Goal: Transaction & Acquisition: Purchase product/service

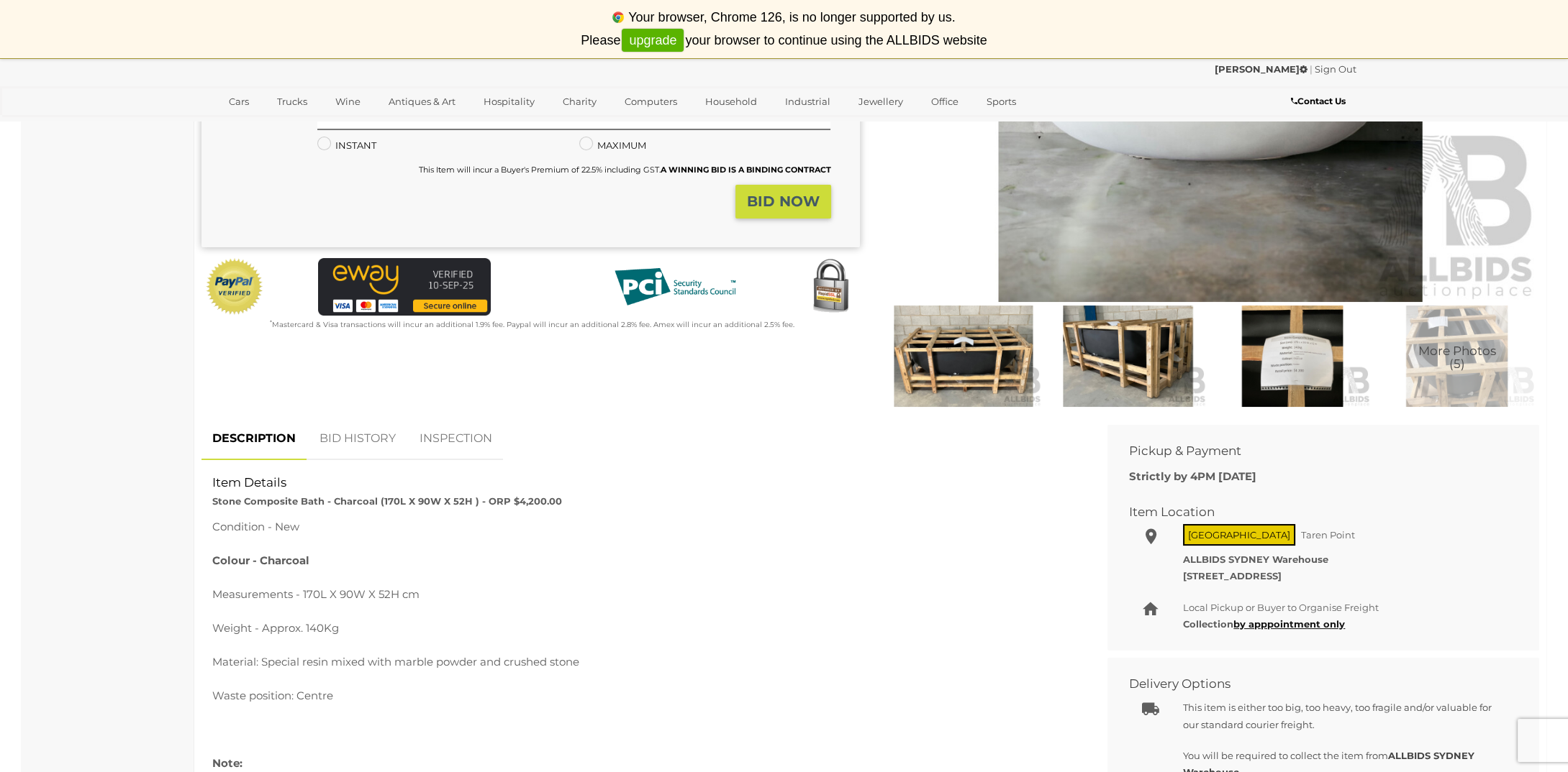
scroll to position [432, 0]
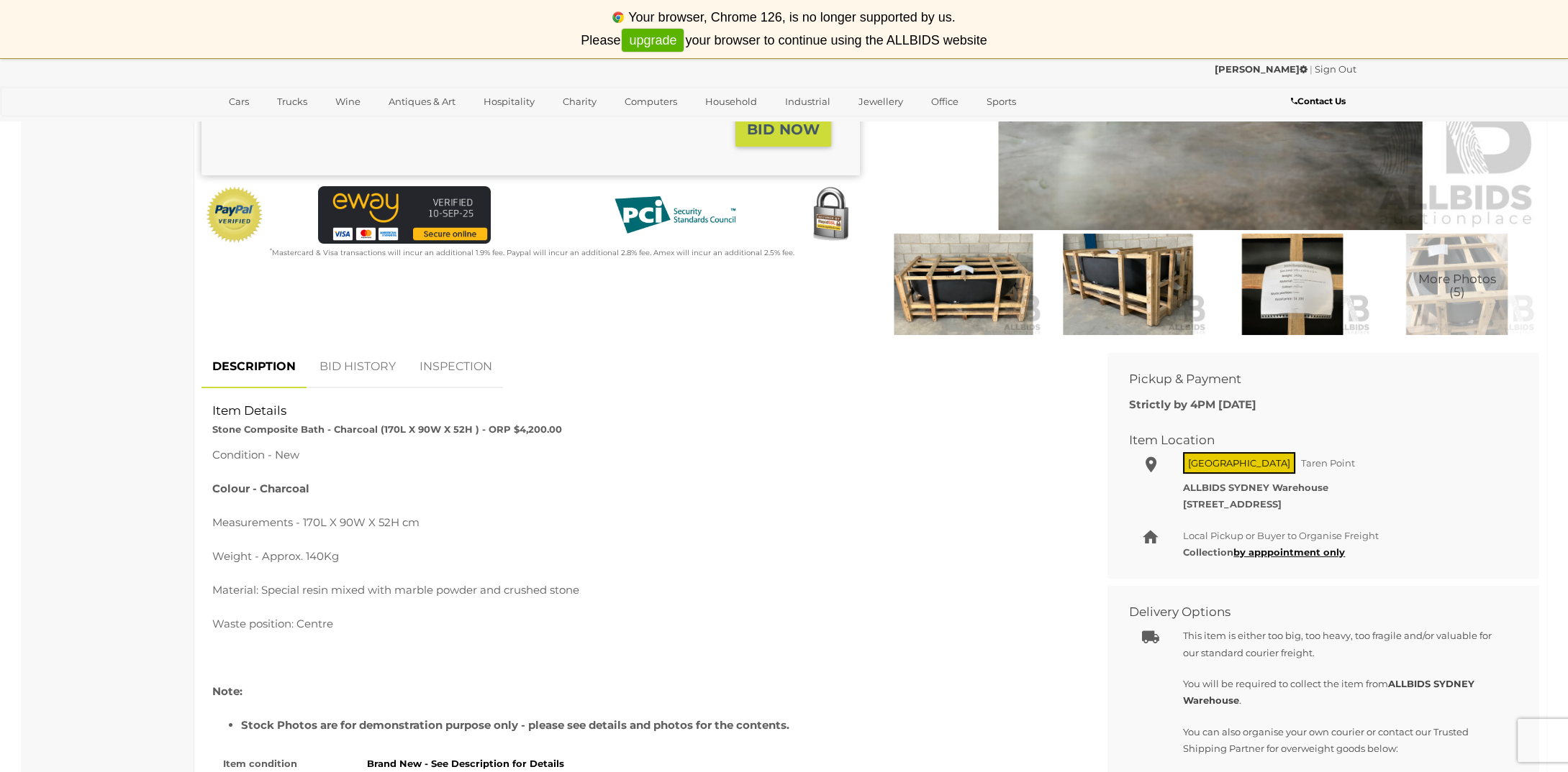
click at [371, 370] on link "BID HISTORY" at bounding box center [357, 366] width 97 height 42
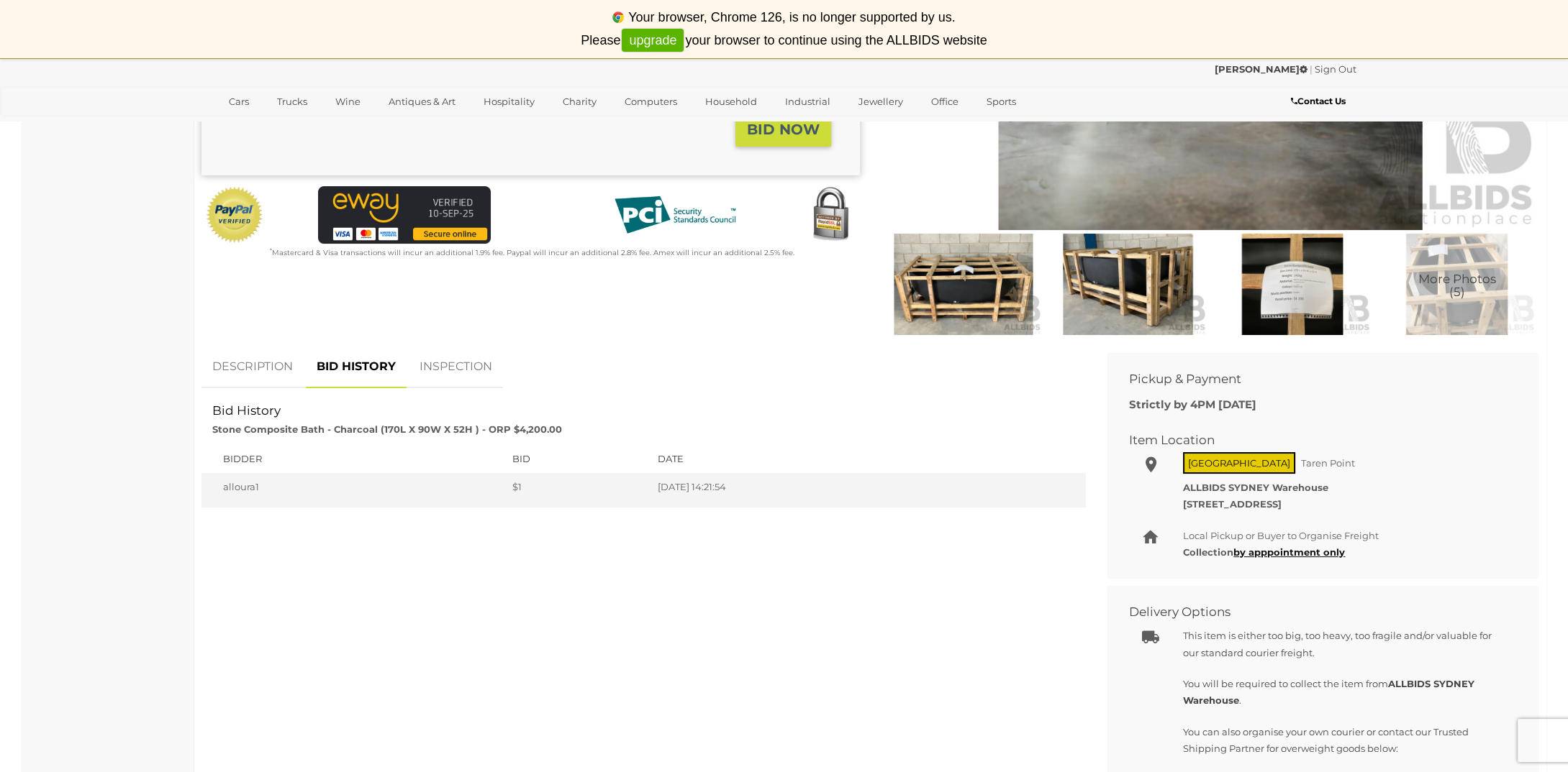
click at [242, 364] on link "DESCRIPTION" at bounding box center [252, 366] width 102 height 42
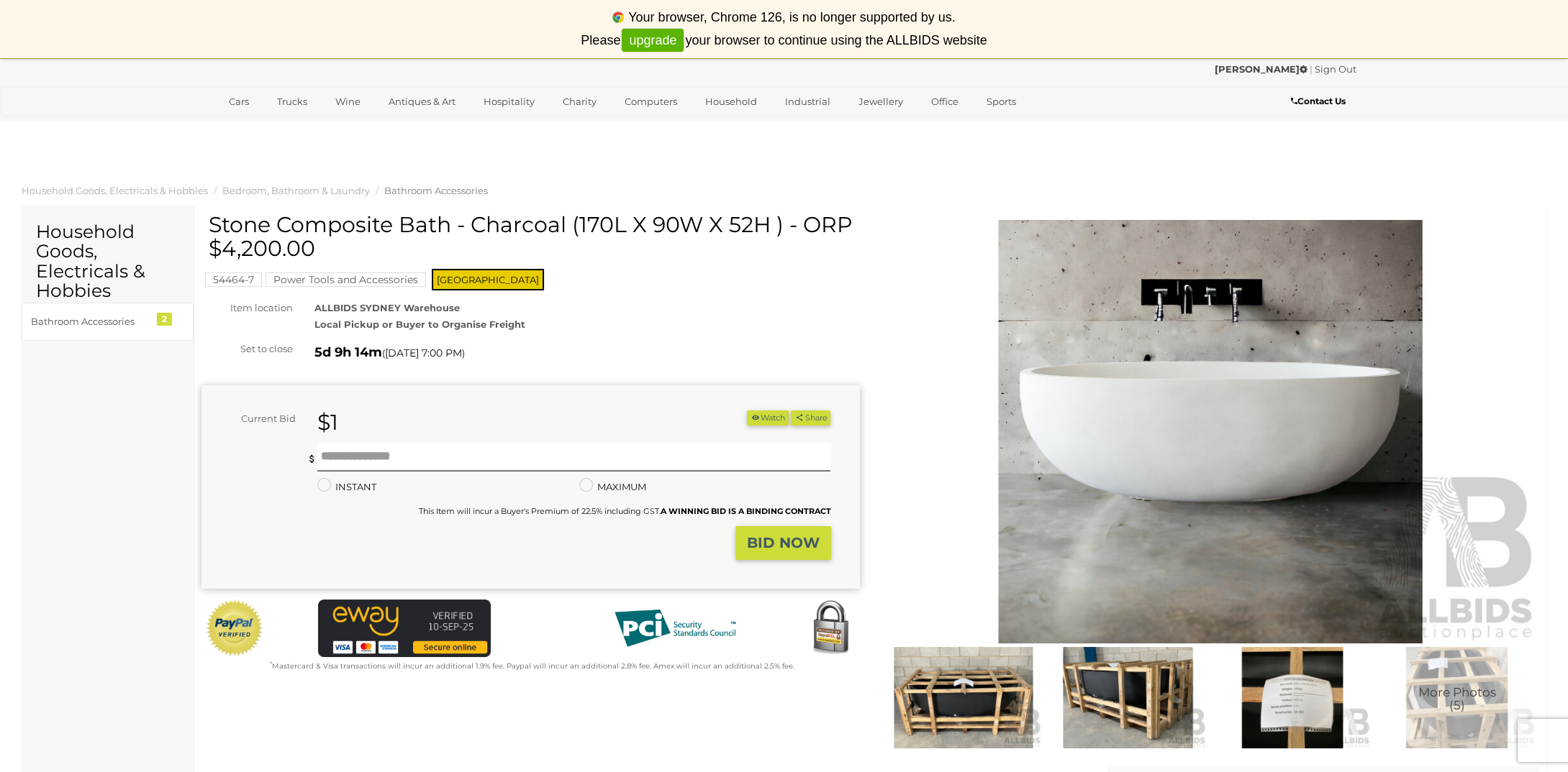
scroll to position [0, 0]
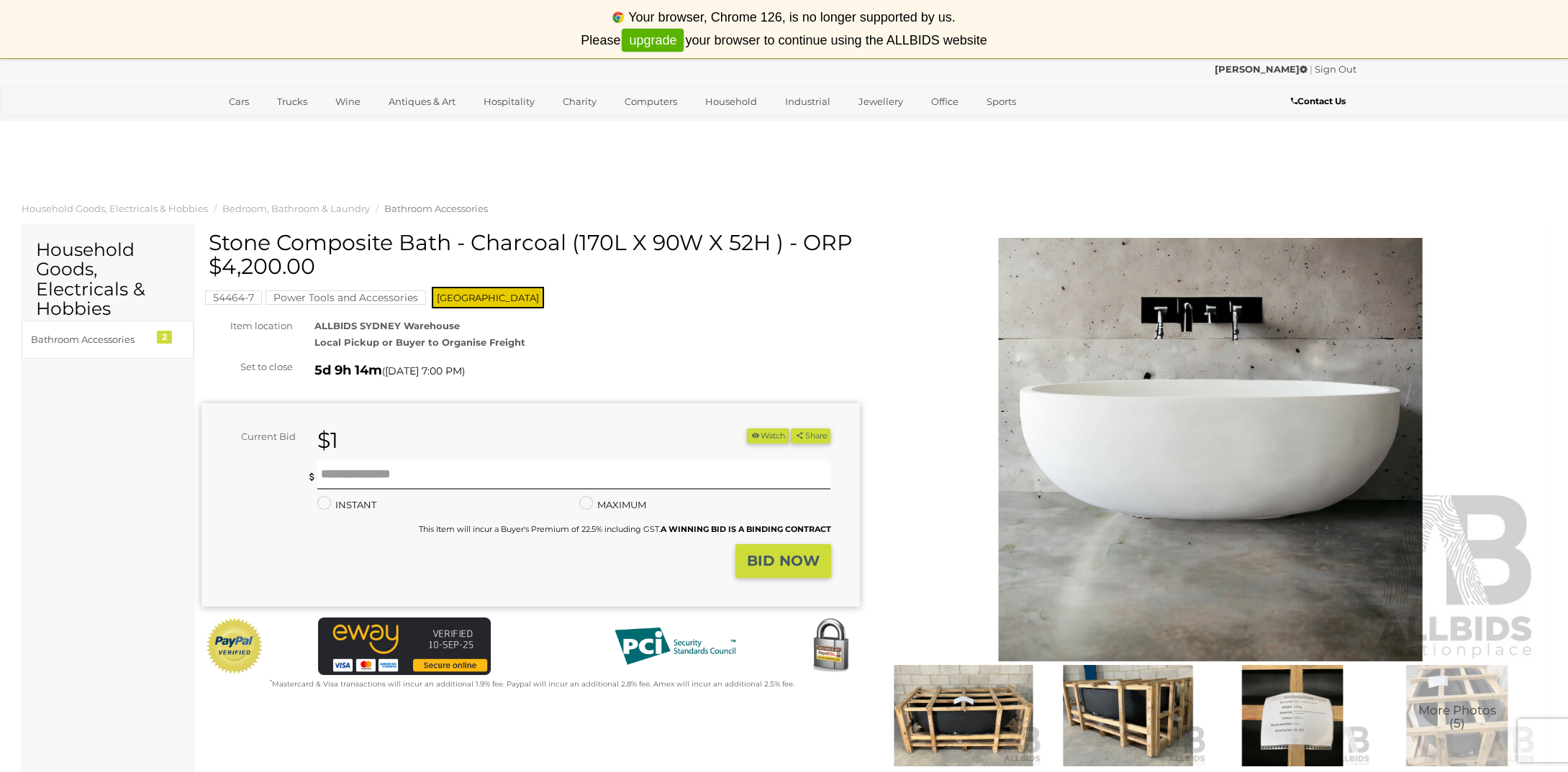
click at [754, 435] on icon "button" at bounding box center [754, 435] width 10 height 8
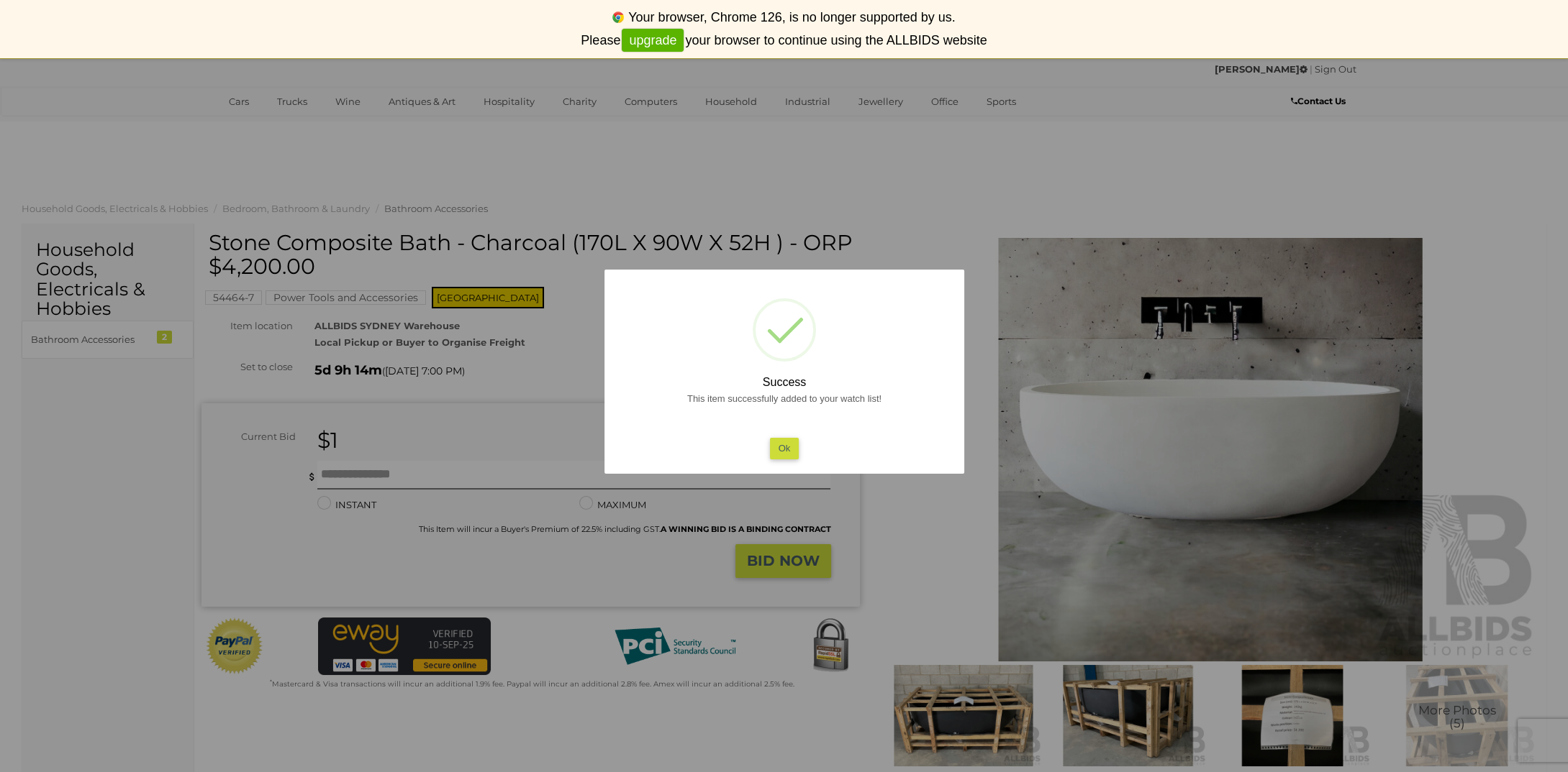
click at [778, 449] on button "Ok" at bounding box center [783, 448] width 30 height 21
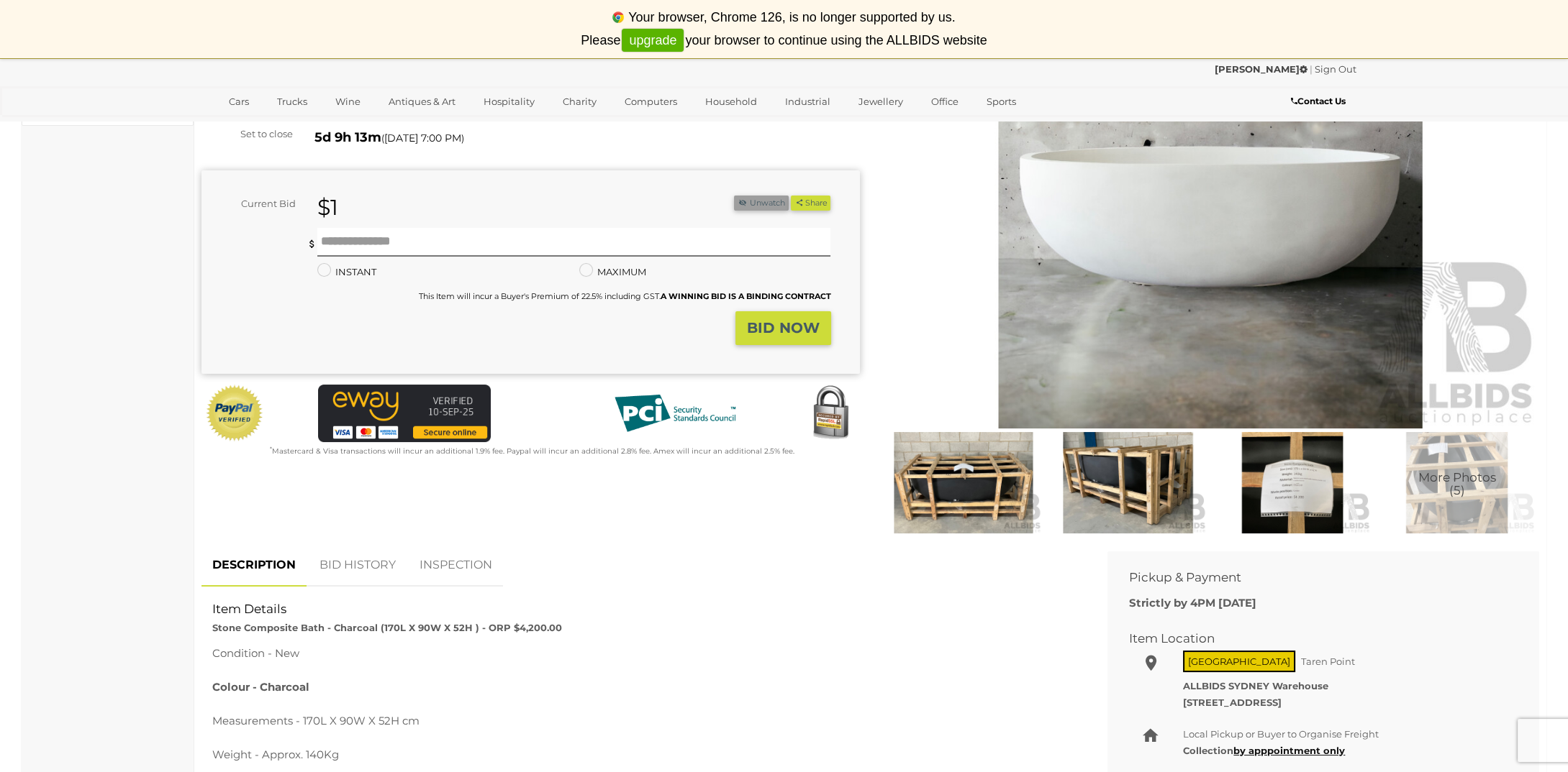
scroll to position [359, 0]
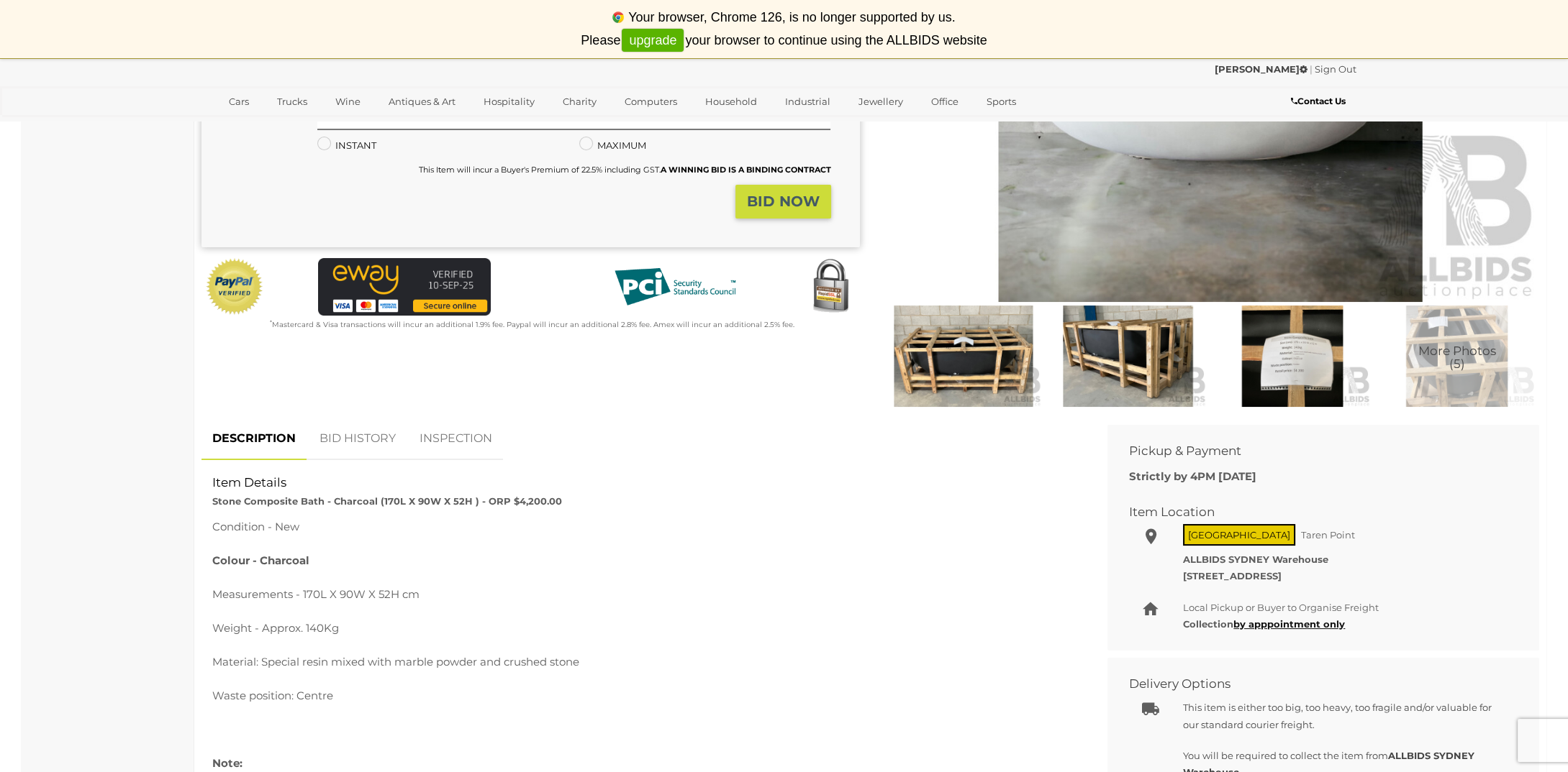
click at [938, 346] on img at bounding box center [964, 356] width 157 height 101
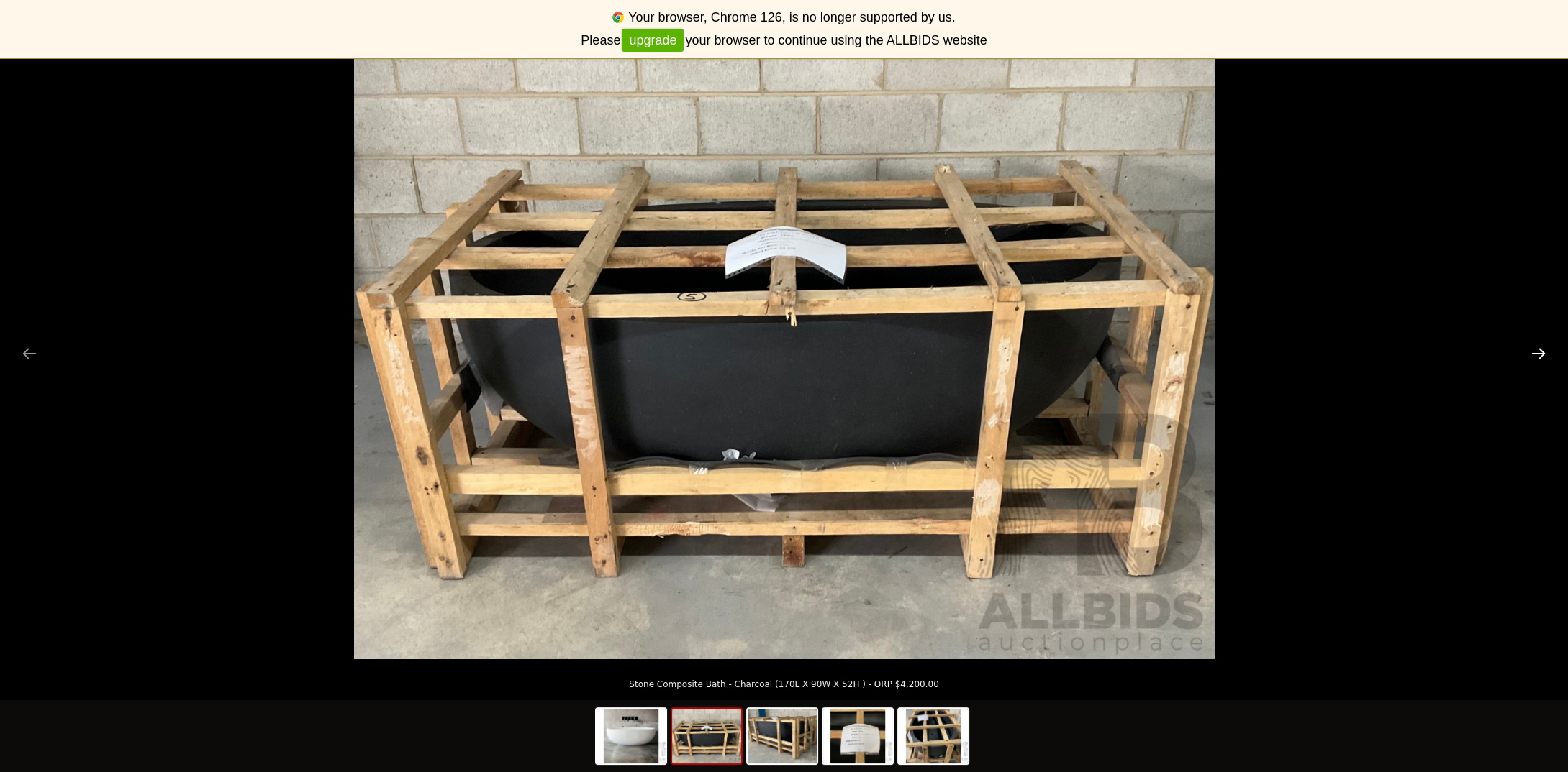
click at [1533, 347] on button "Next slide" at bounding box center [1538, 353] width 30 height 28
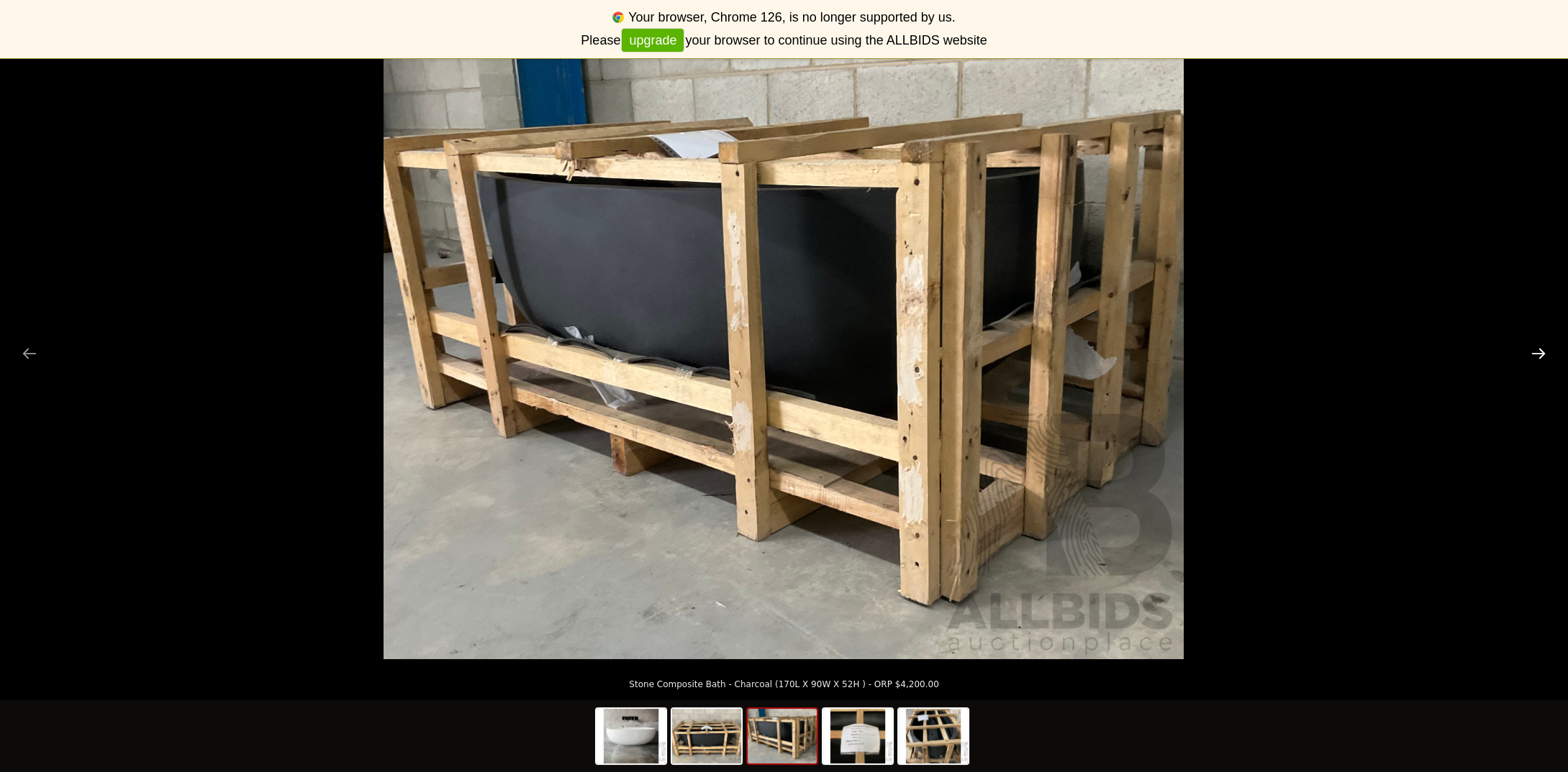
click at [1533, 347] on button "Next slide" at bounding box center [1538, 353] width 30 height 28
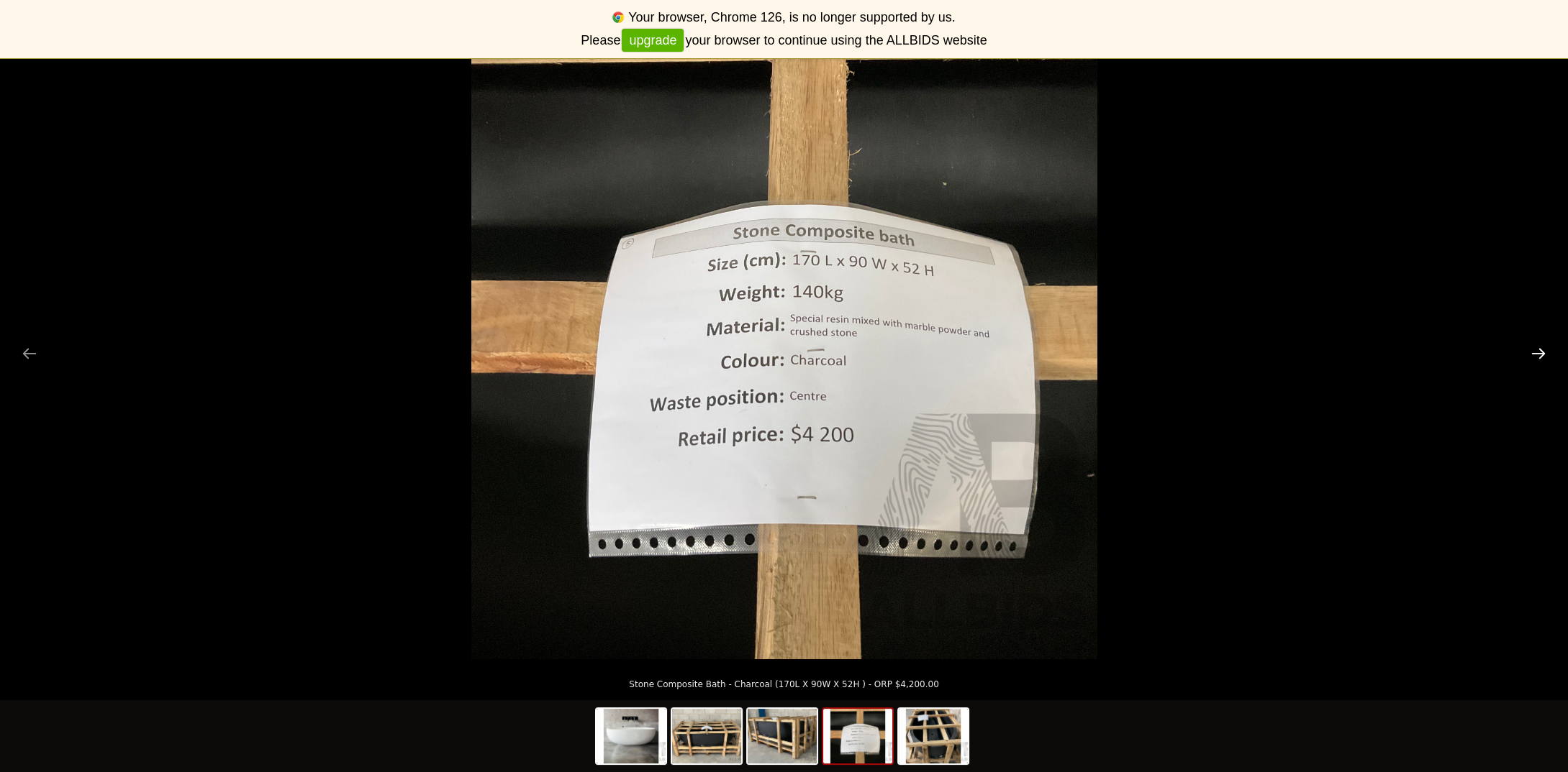
click at [1533, 347] on button "Next slide" at bounding box center [1538, 353] width 30 height 28
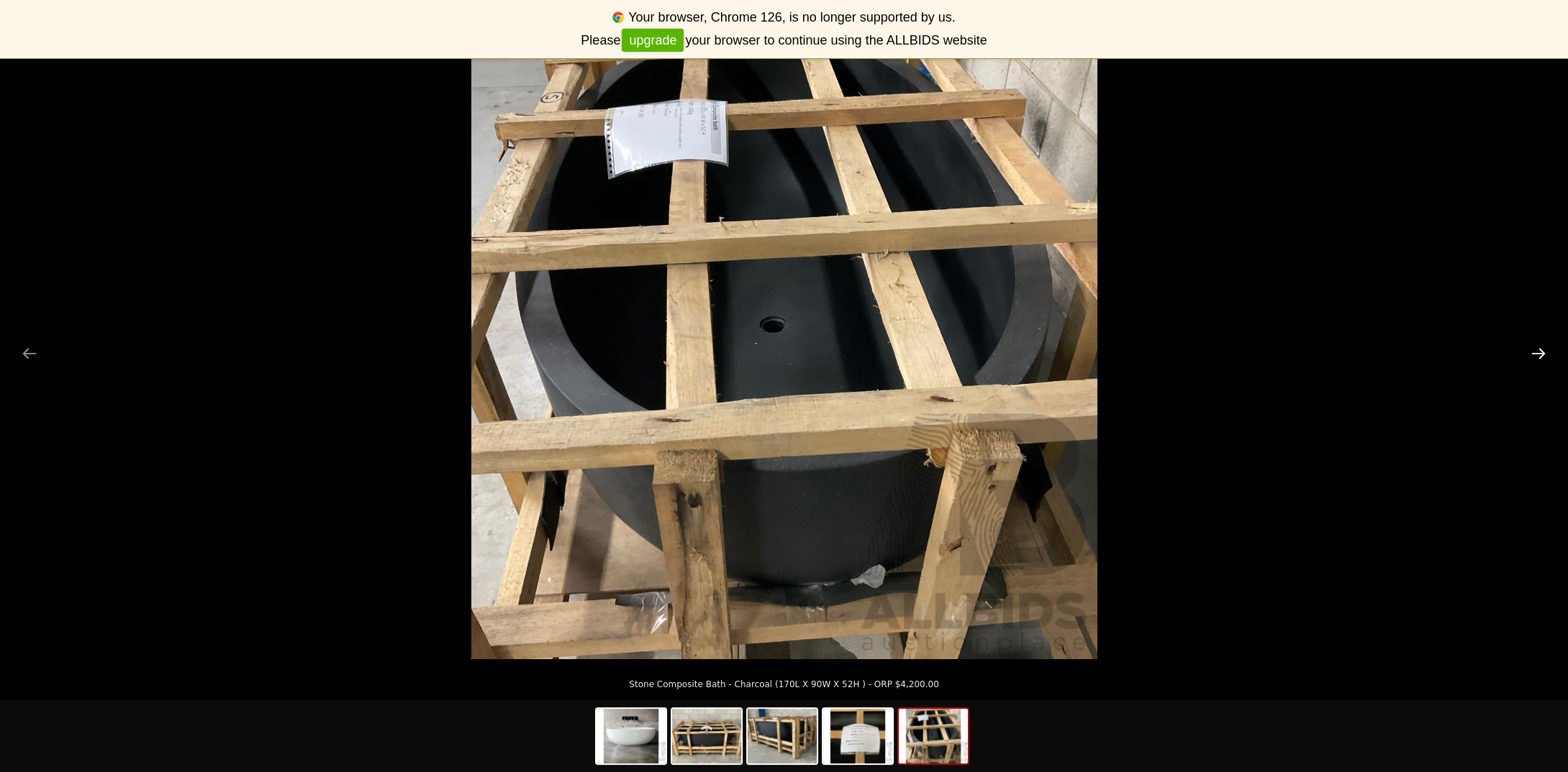
click at [1533, 347] on button "Next slide" at bounding box center [1538, 353] width 30 height 28
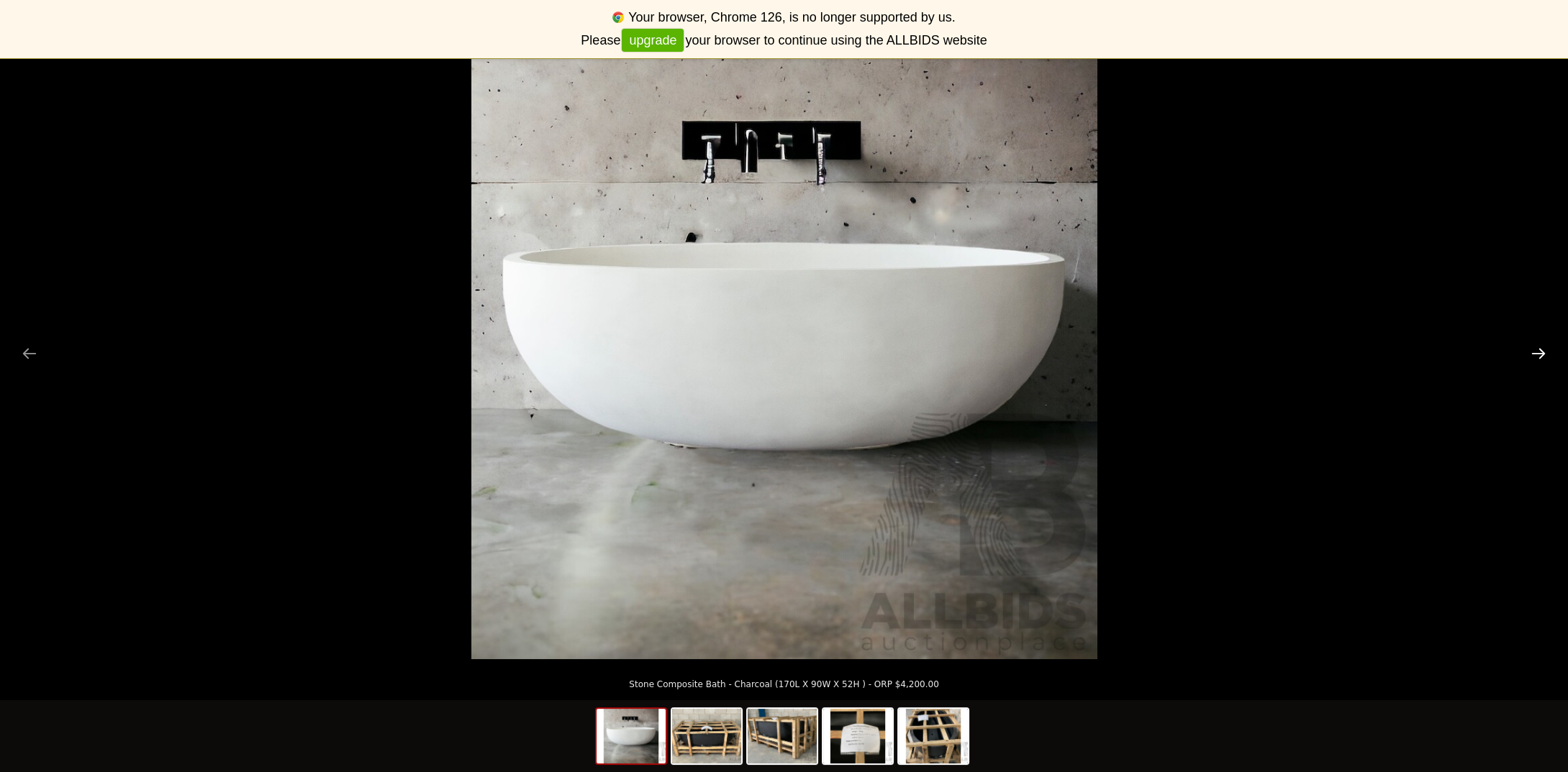
click at [1537, 348] on button "Next slide" at bounding box center [1538, 353] width 30 height 28
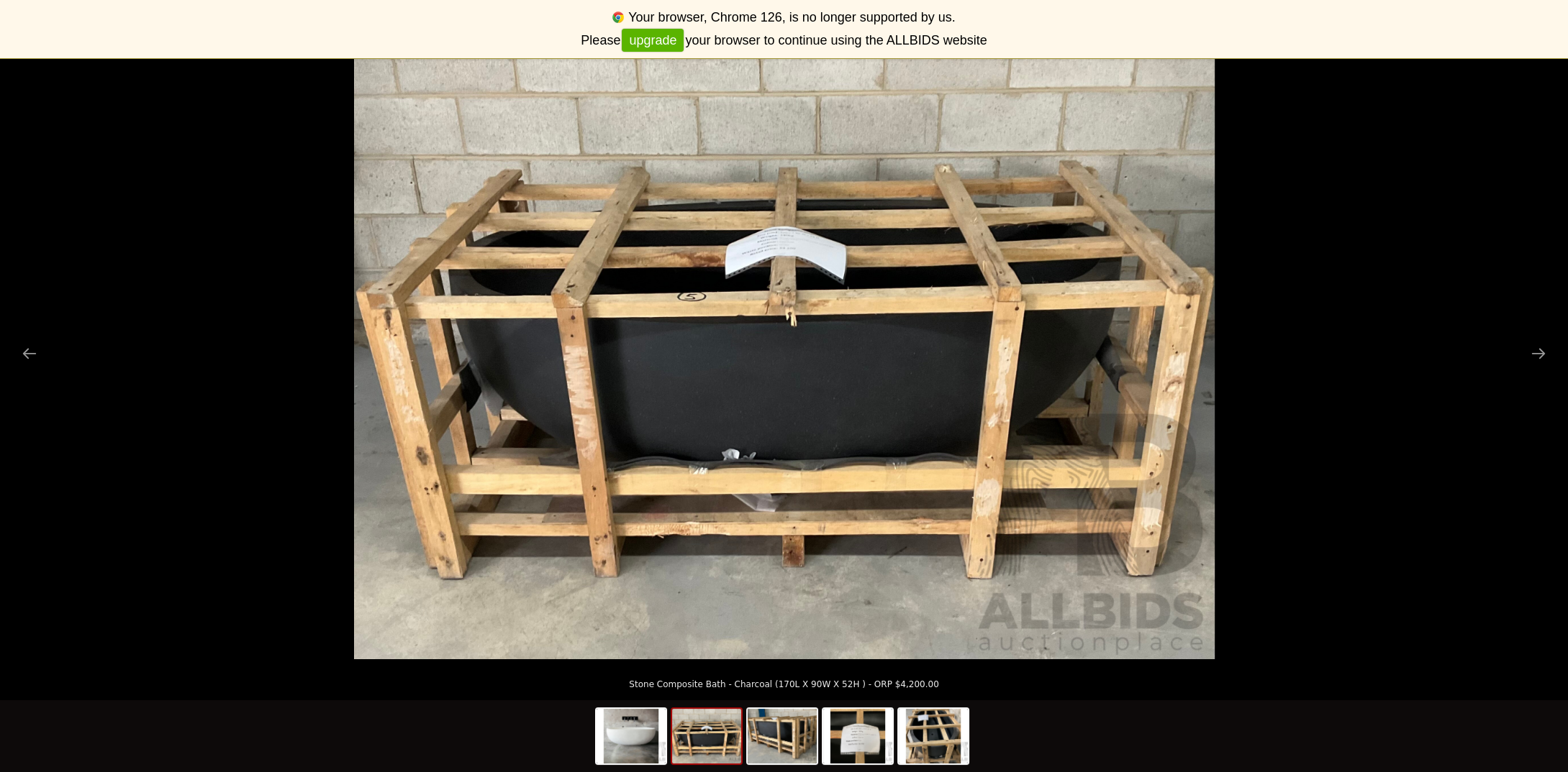
click at [653, 37] on link "upgrade" at bounding box center [652, 40] width 62 height 24
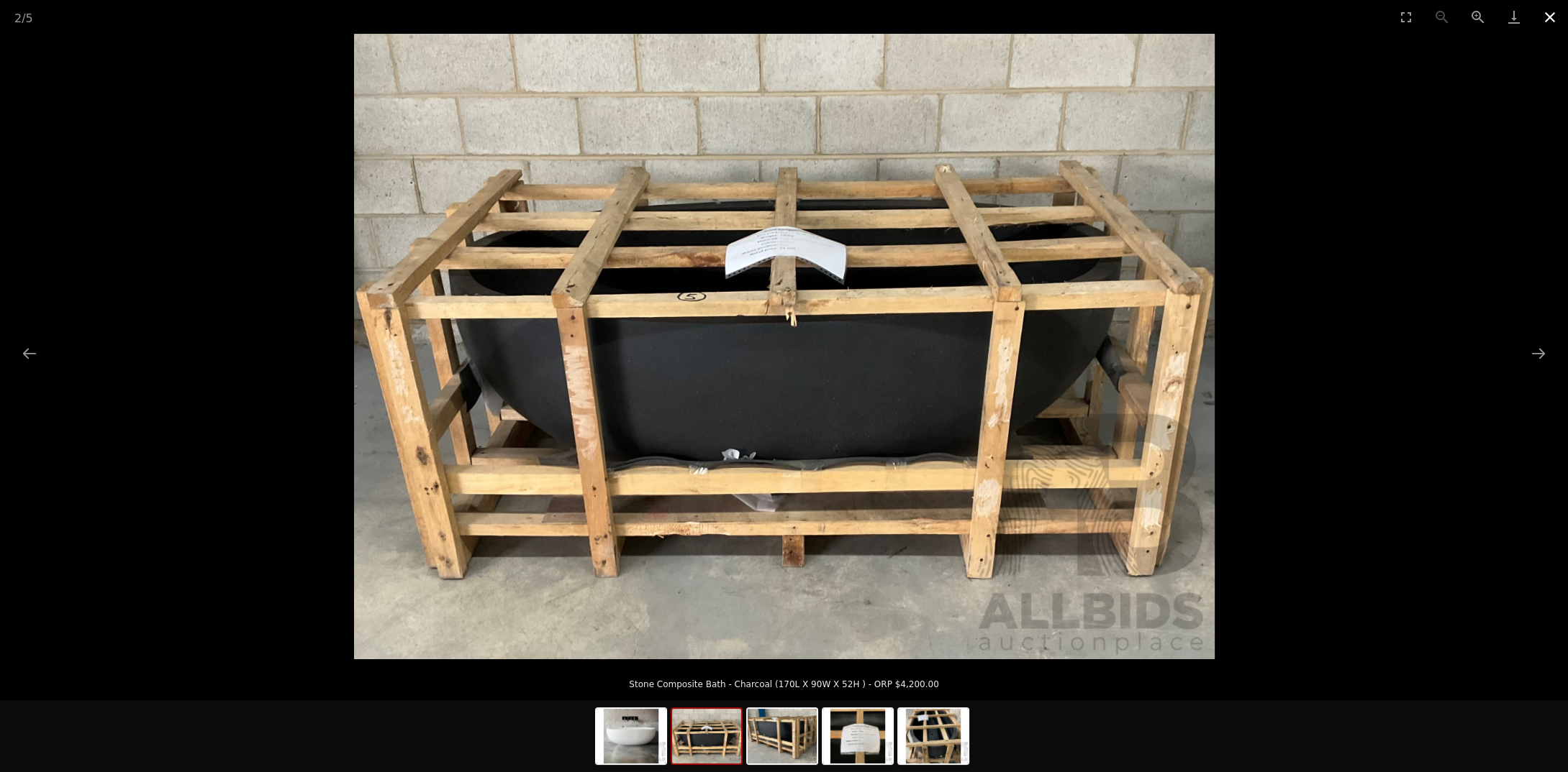
click at [1547, 17] on button "Close gallery" at bounding box center [1550, 17] width 36 height 34
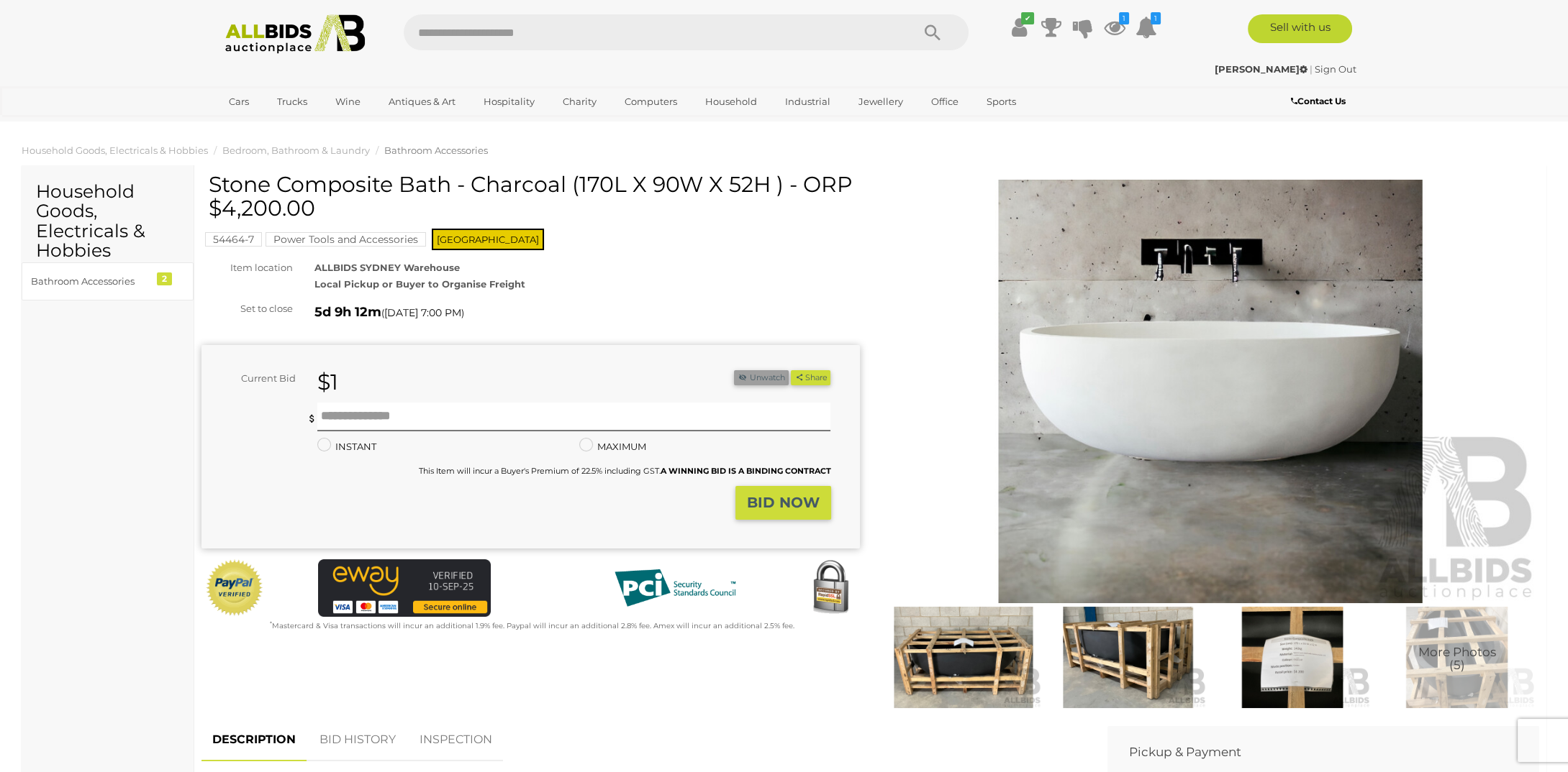
click at [444, 32] on input "text" at bounding box center [651, 32] width 493 height 36
type input "****"
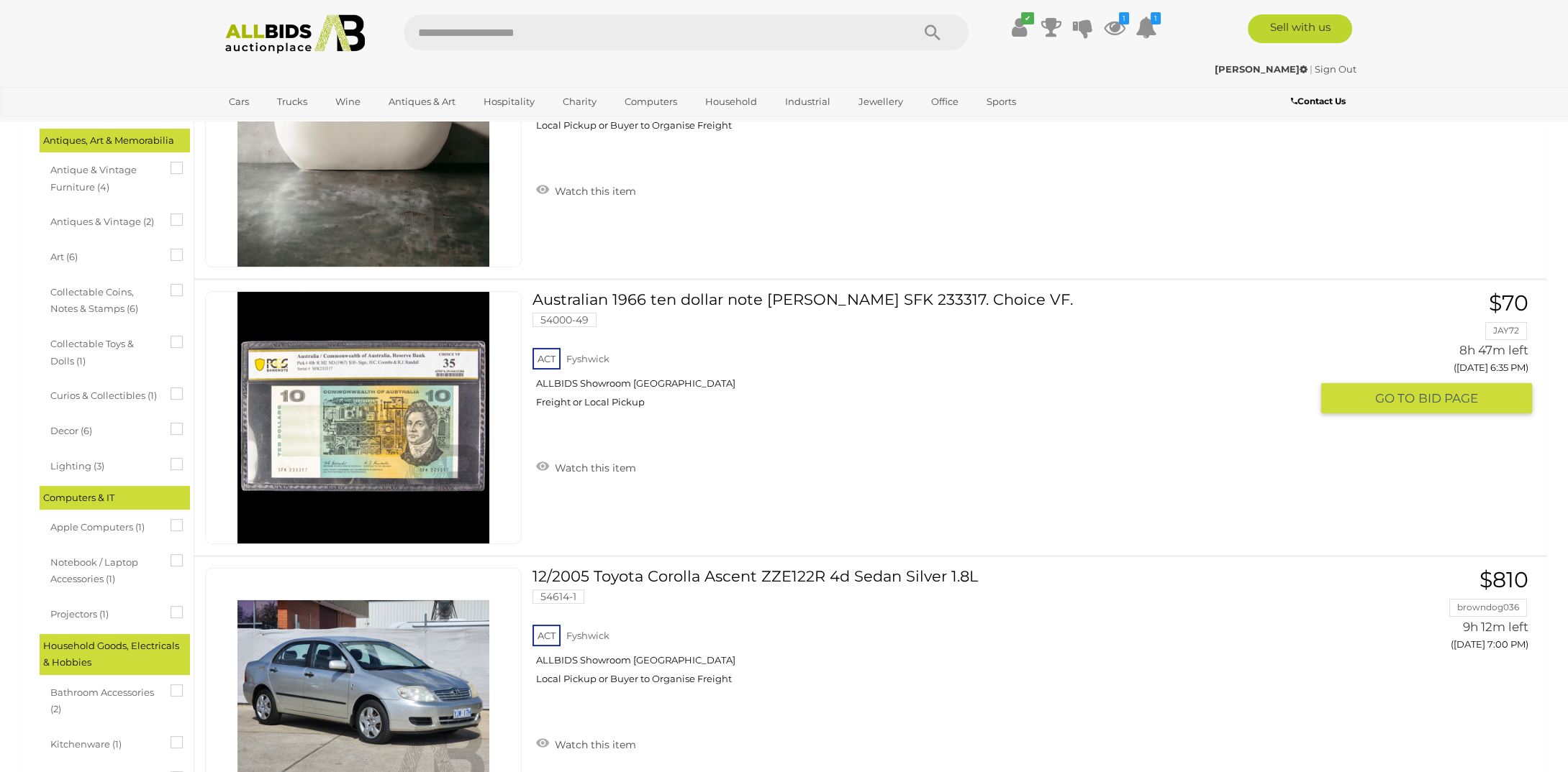
scroll to position [503, 0]
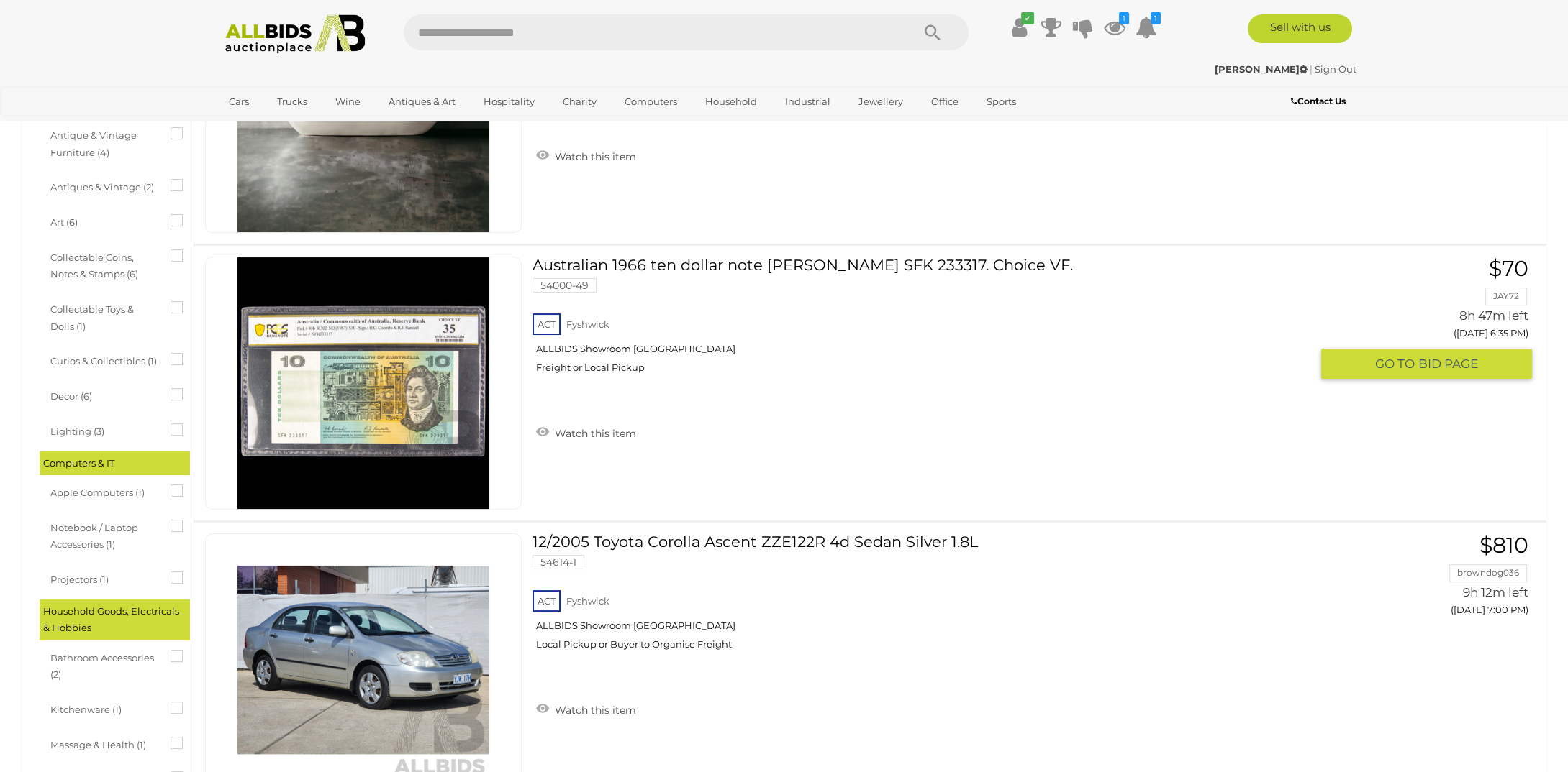
click at [721, 264] on link "Australian 1966 ten dollar note Coombs Randall SFK 233317. Choice VF. 54000-49 …" at bounding box center [927, 320] width 767 height 128
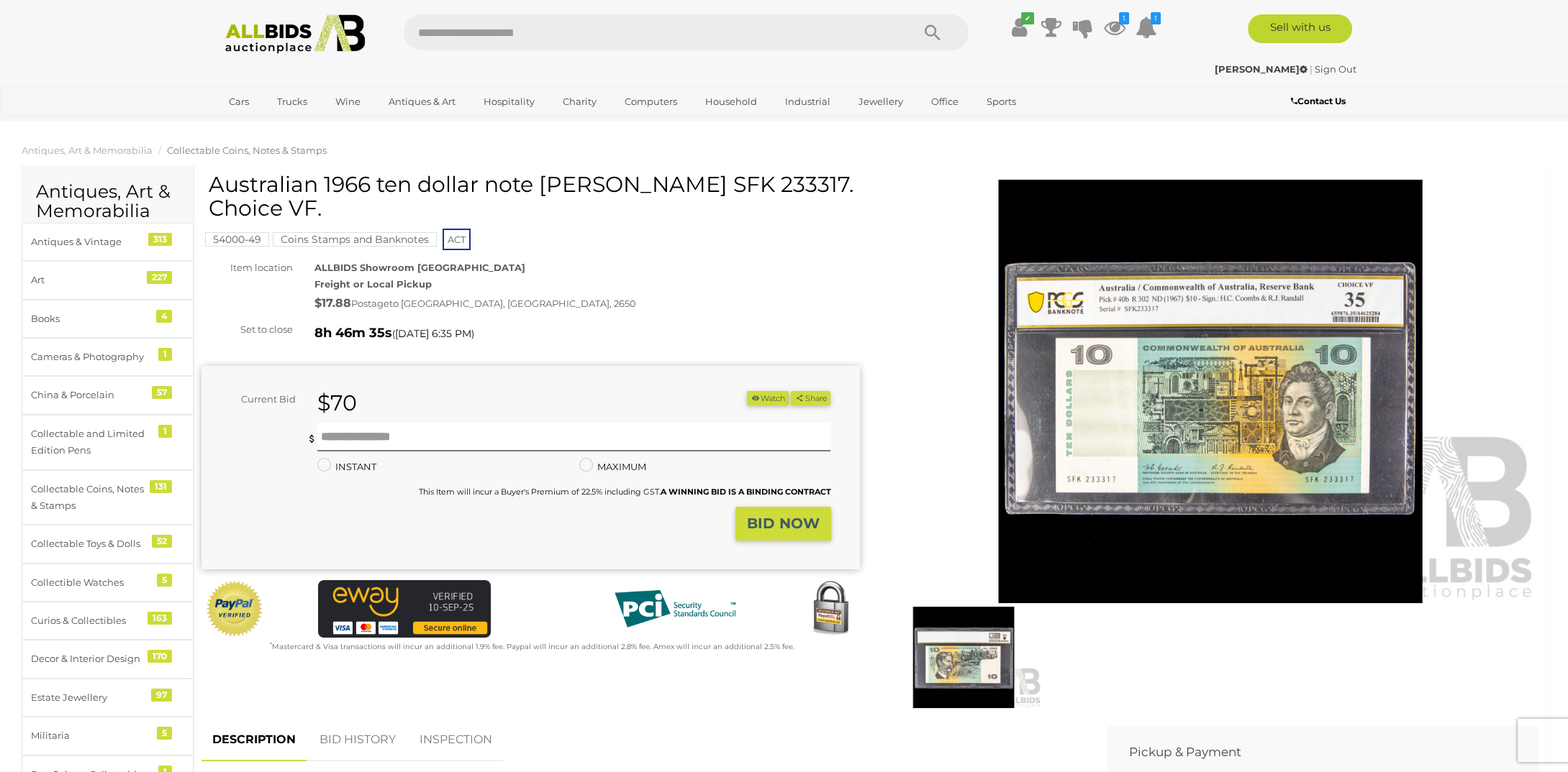
click at [1130, 416] on img at bounding box center [1210, 391] width 658 height 424
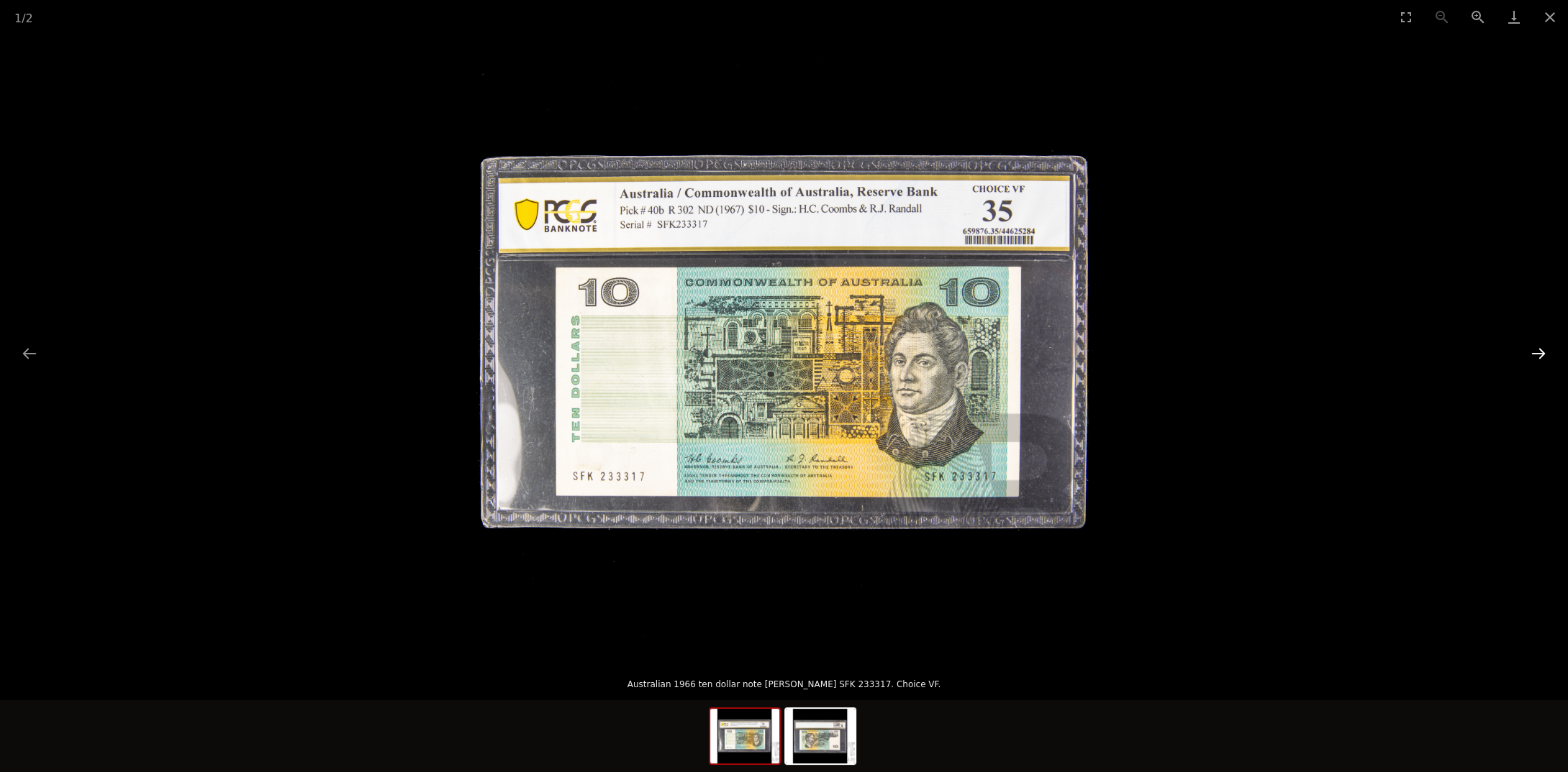
click at [1531, 353] on button "Next slide" at bounding box center [1538, 353] width 30 height 28
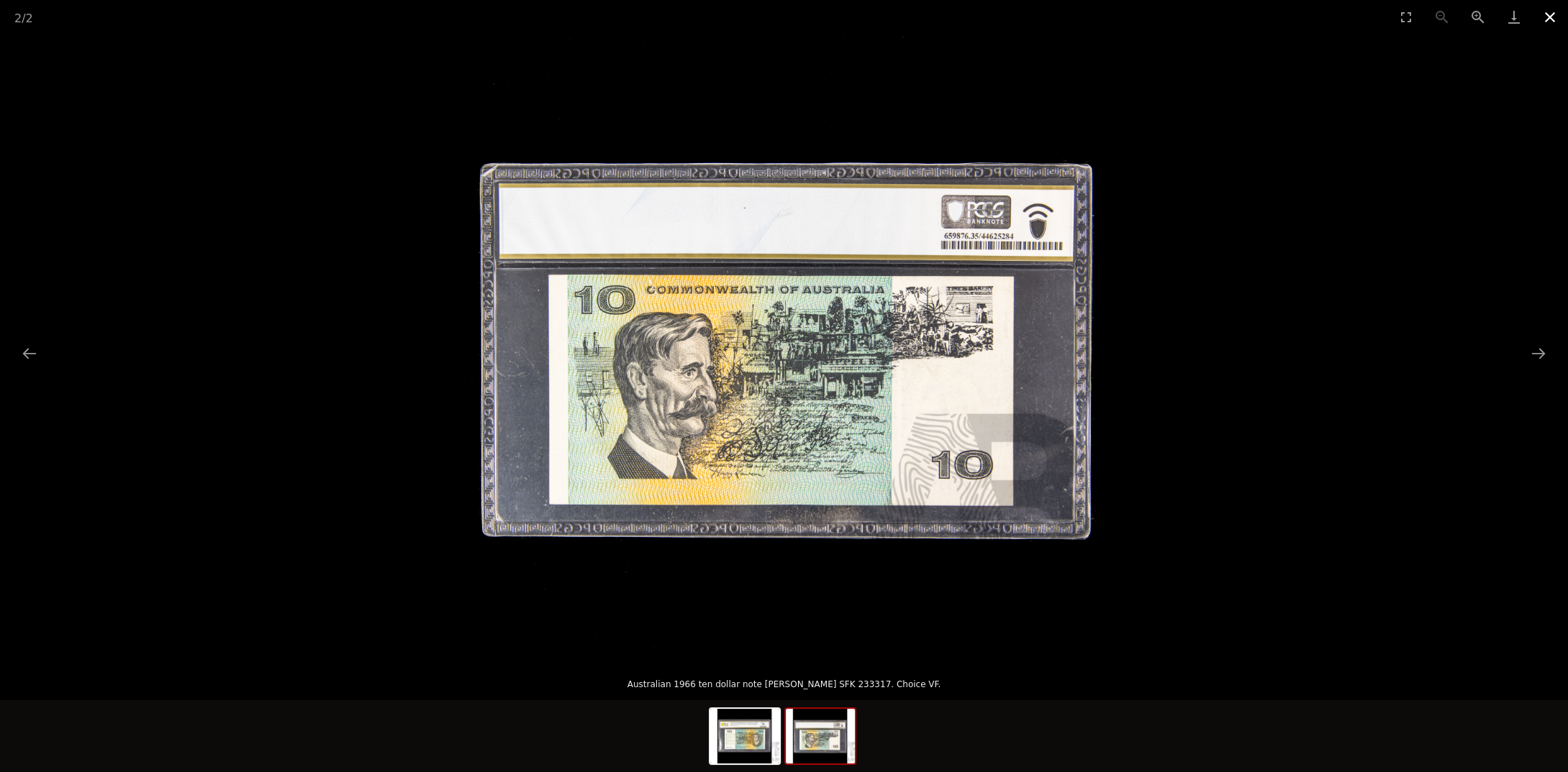
click at [1544, 14] on button "Close gallery" at bounding box center [1550, 17] width 36 height 34
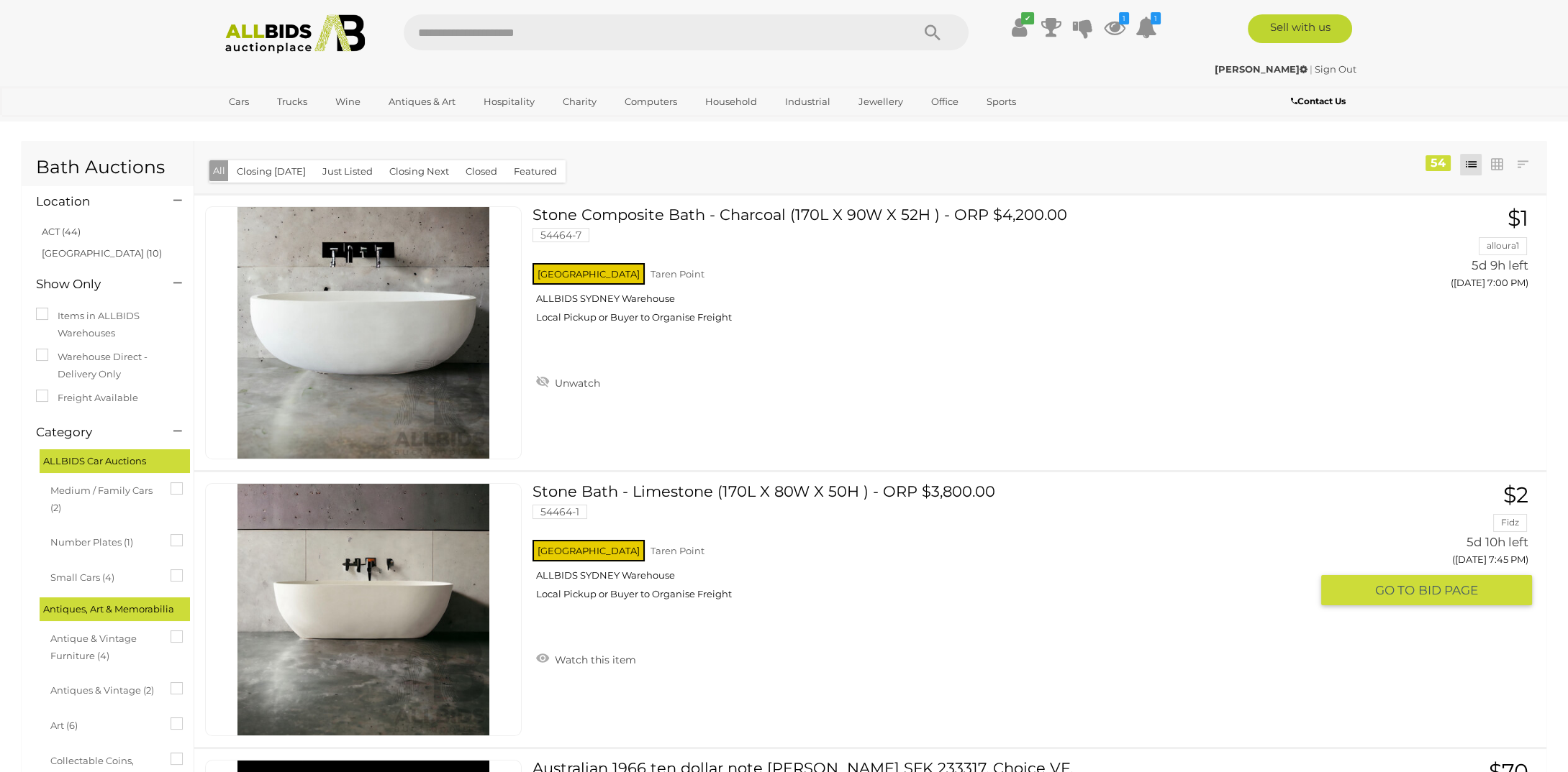
click at [713, 489] on link "Stone Bath - Limestone (170L X 80W X 50H ) - ORP $3,800.00 54464-1 NSW Taren Po…" at bounding box center [927, 547] width 767 height 128
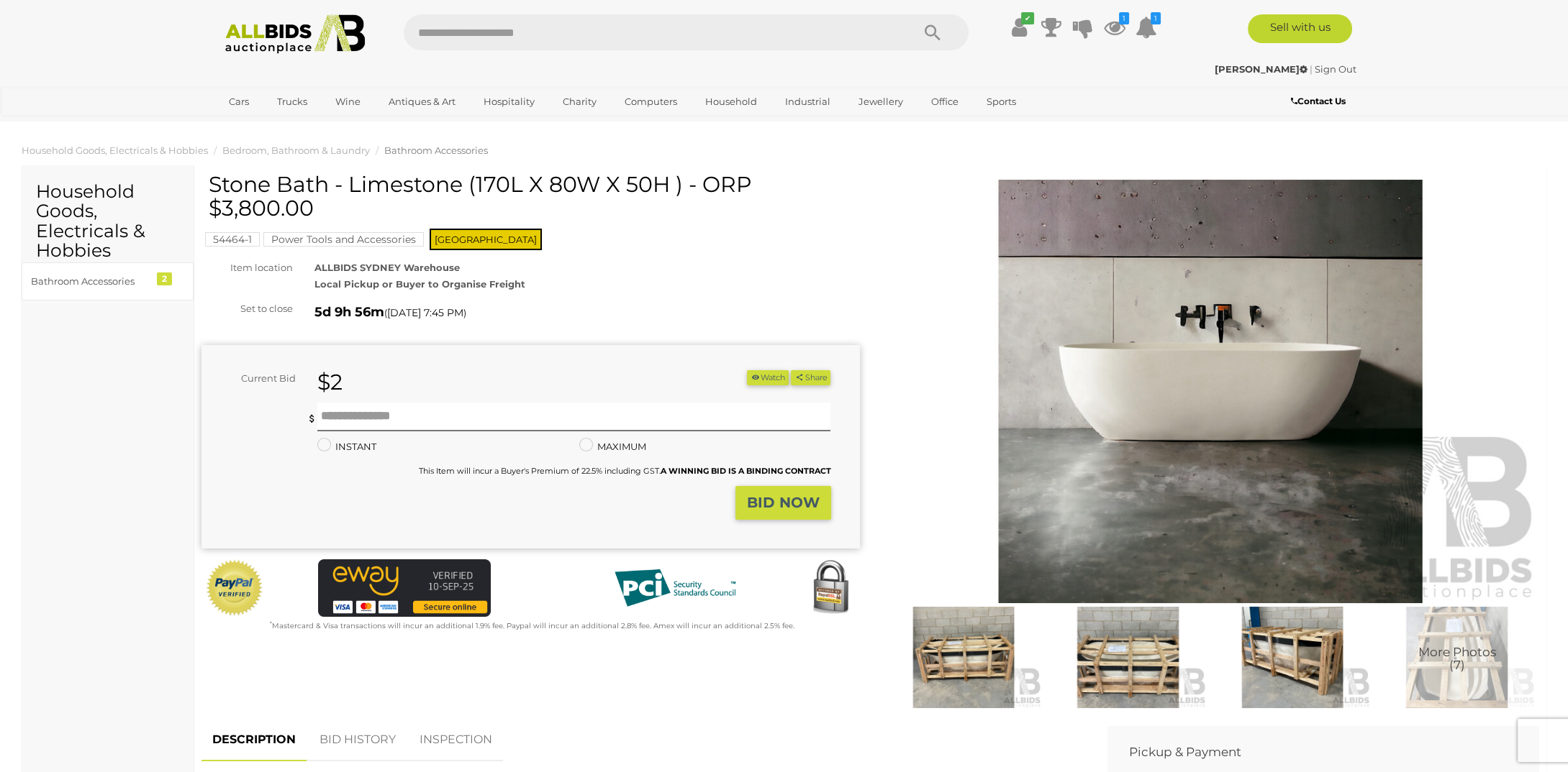
click at [962, 659] on img at bounding box center [964, 657] width 157 height 101
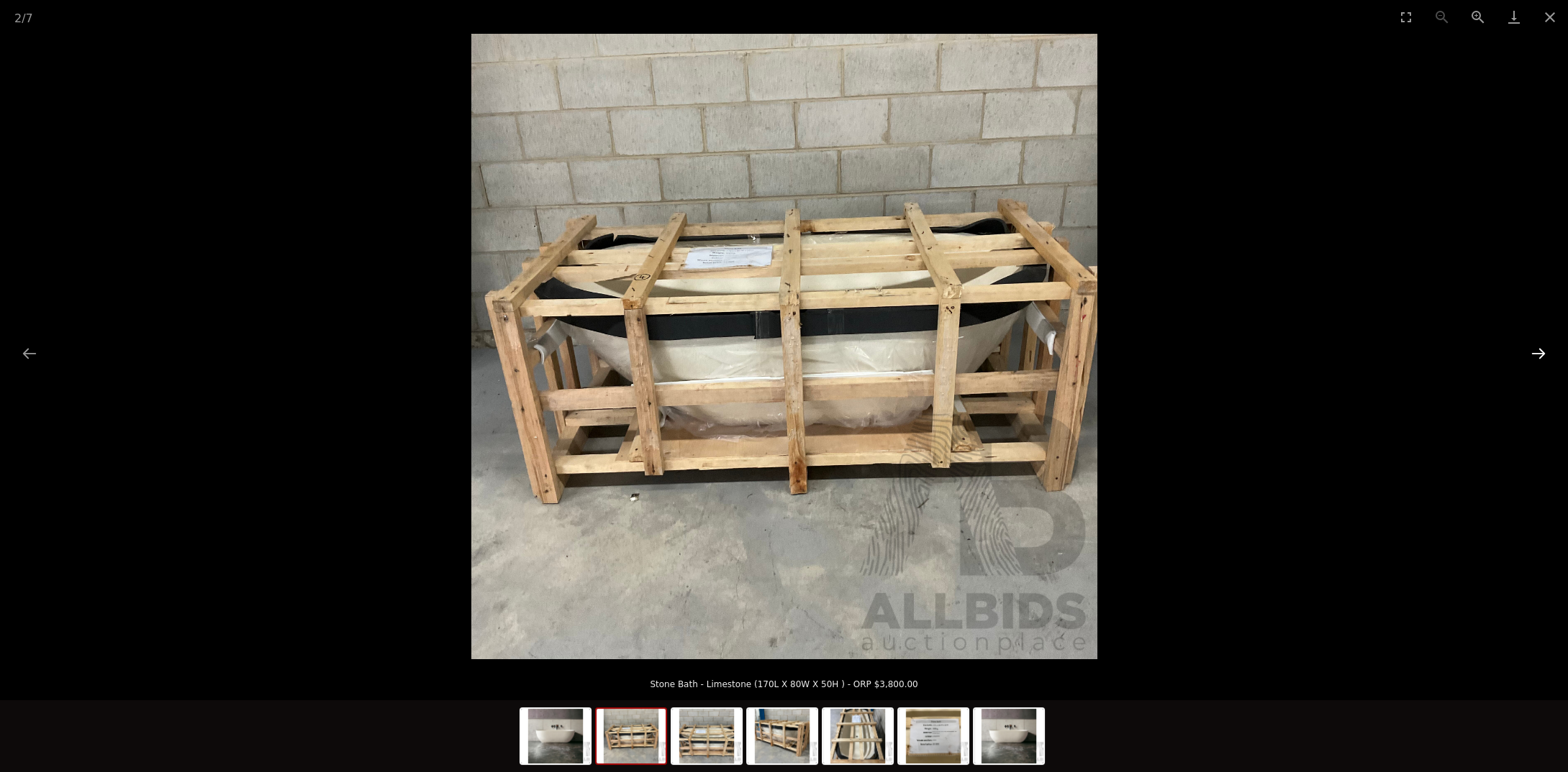
click at [1541, 352] on button "Next slide" at bounding box center [1538, 353] width 30 height 28
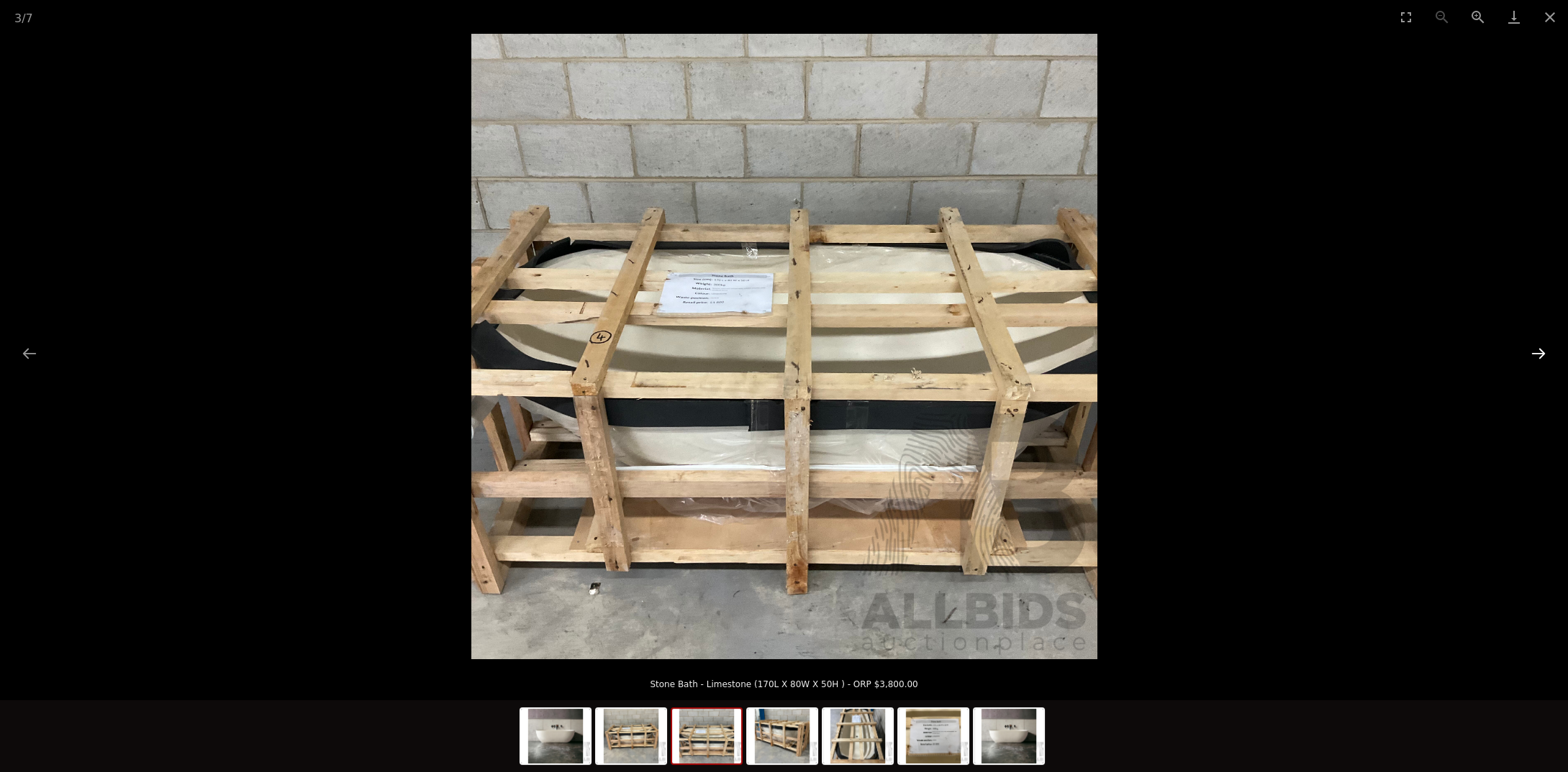
click at [1541, 352] on button "Next slide" at bounding box center [1538, 353] width 30 height 28
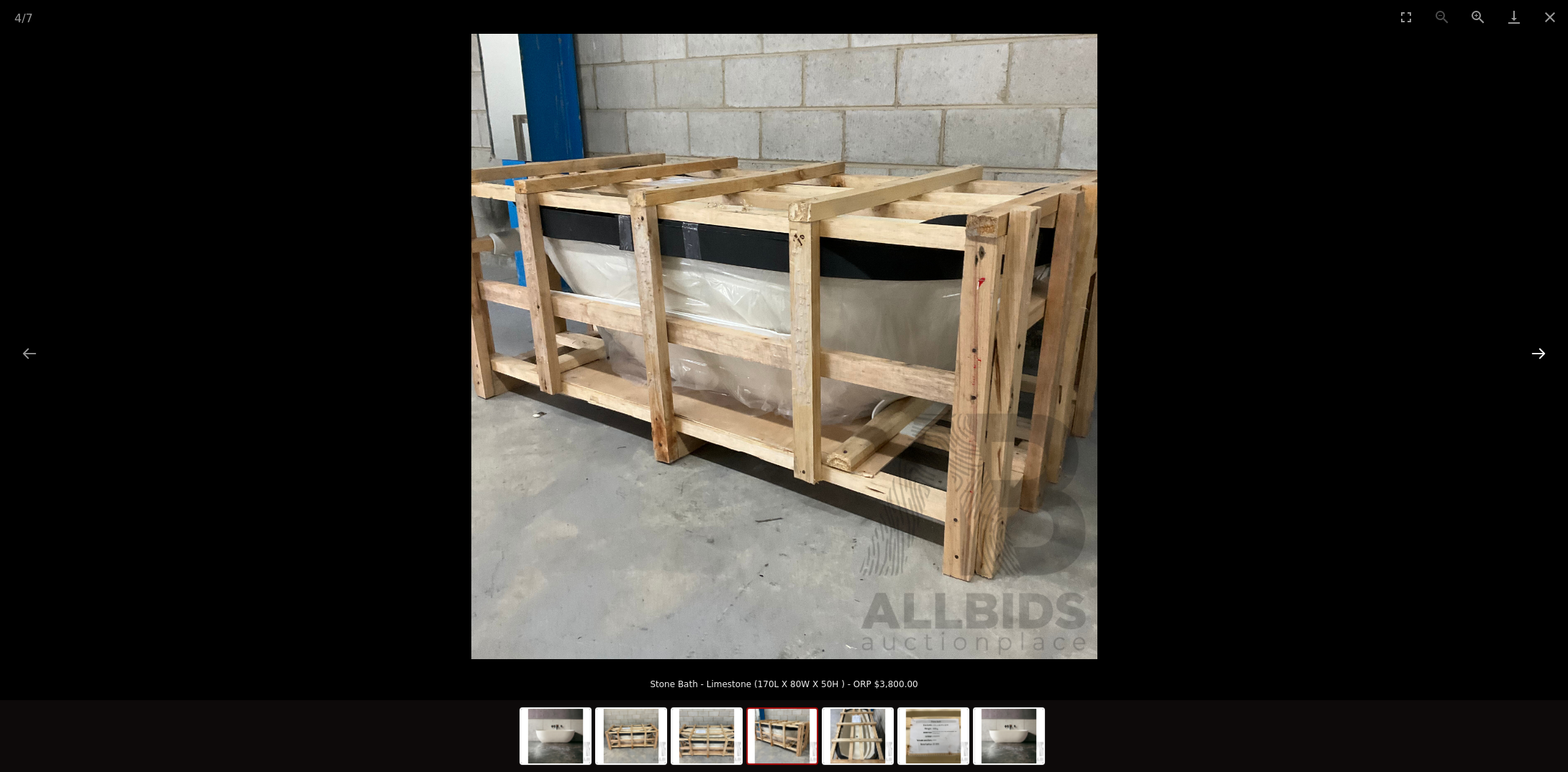
click at [1541, 352] on button "Next slide" at bounding box center [1538, 353] width 30 height 28
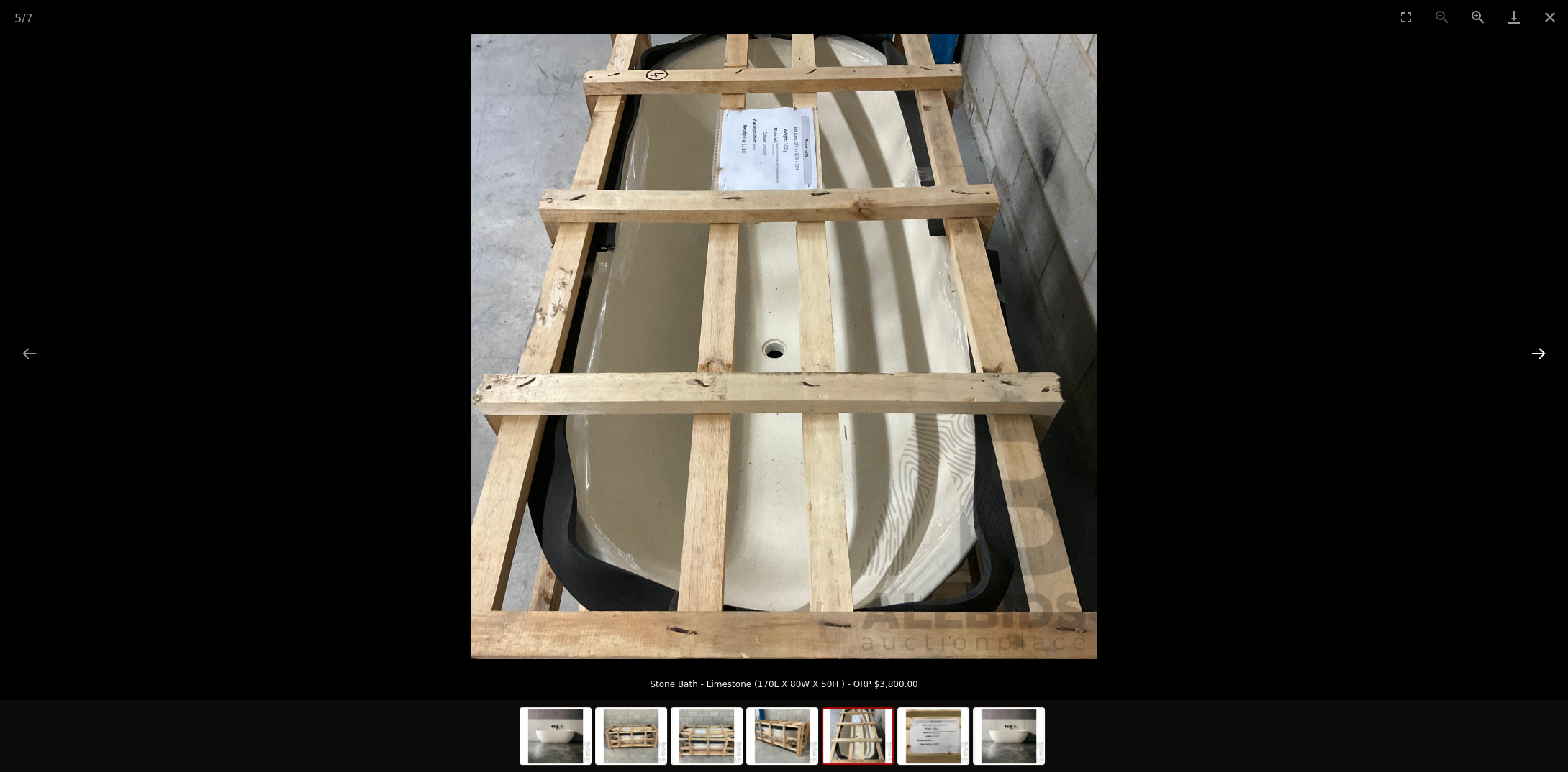
click at [1541, 352] on button "Next slide" at bounding box center [1538, 353] width 30 height 28
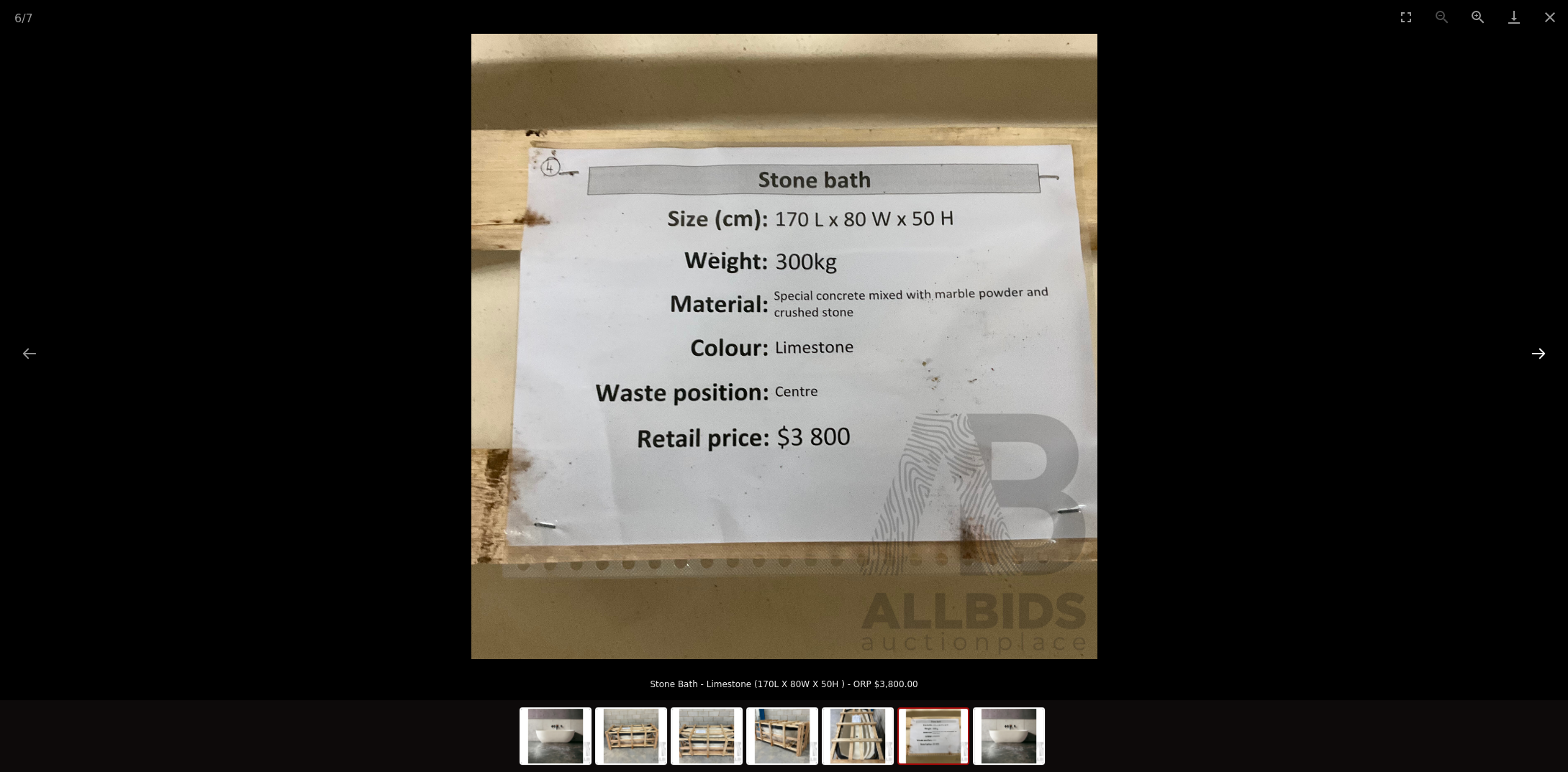
click at [1541, 352] on button "Next slide" at bounding box center [1538, 353] width 30 height 28
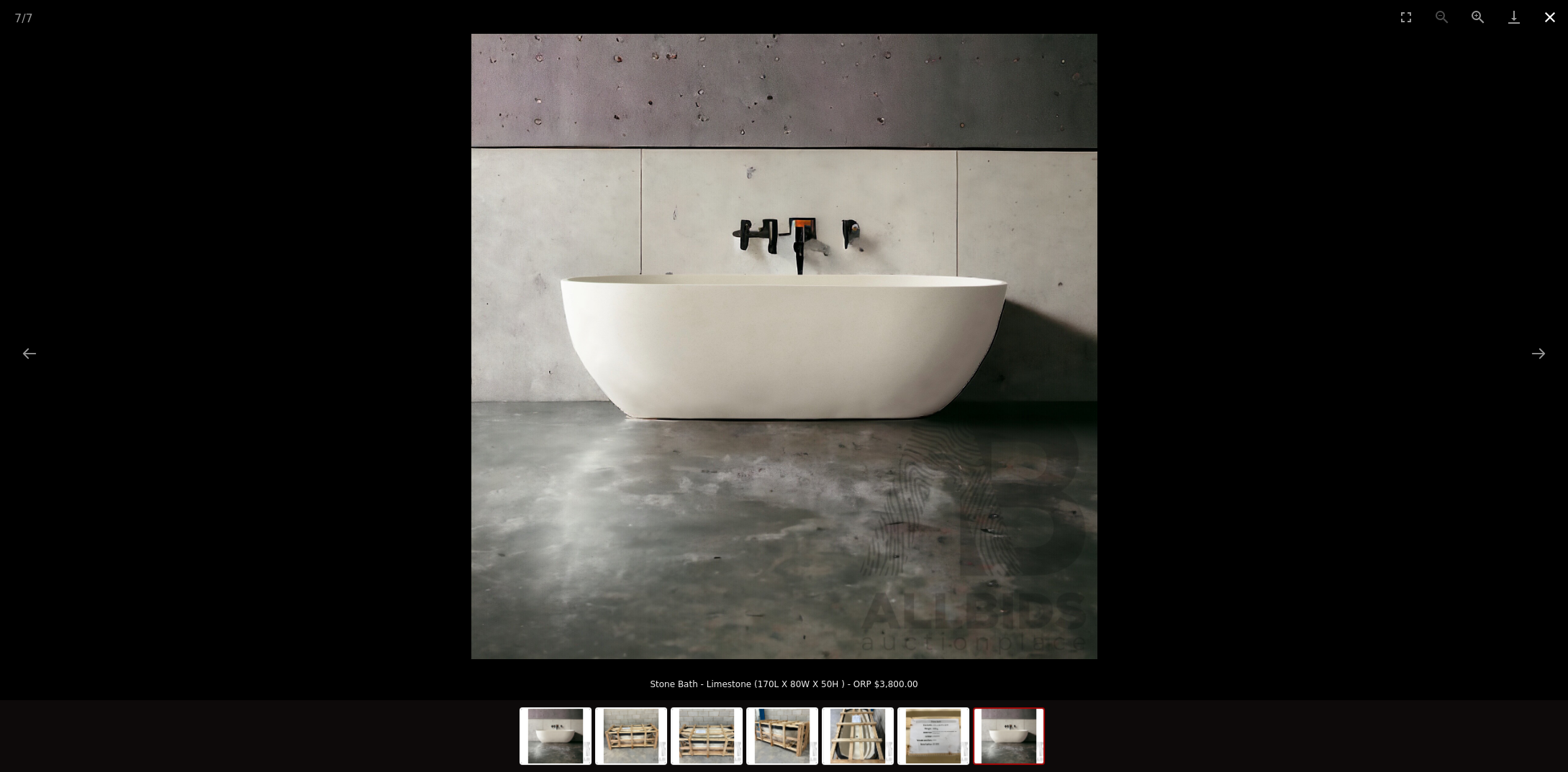
click at [1551, 14] on button "Close gallery" at bounding box center [1550, 17] width 36 height 34
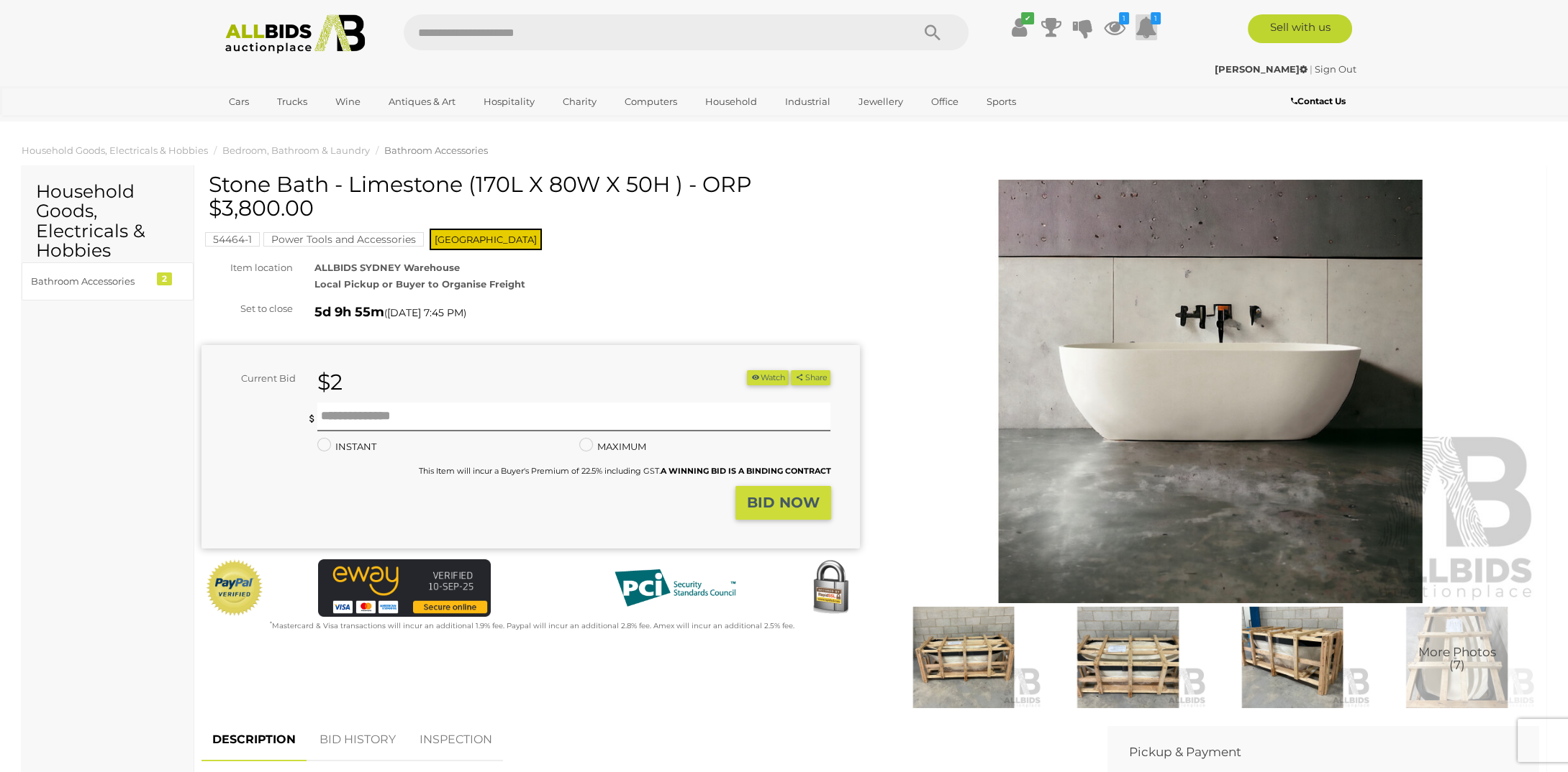
click at [1145, 25] on icon at bounding box center [1146, 27] width 21 height 26
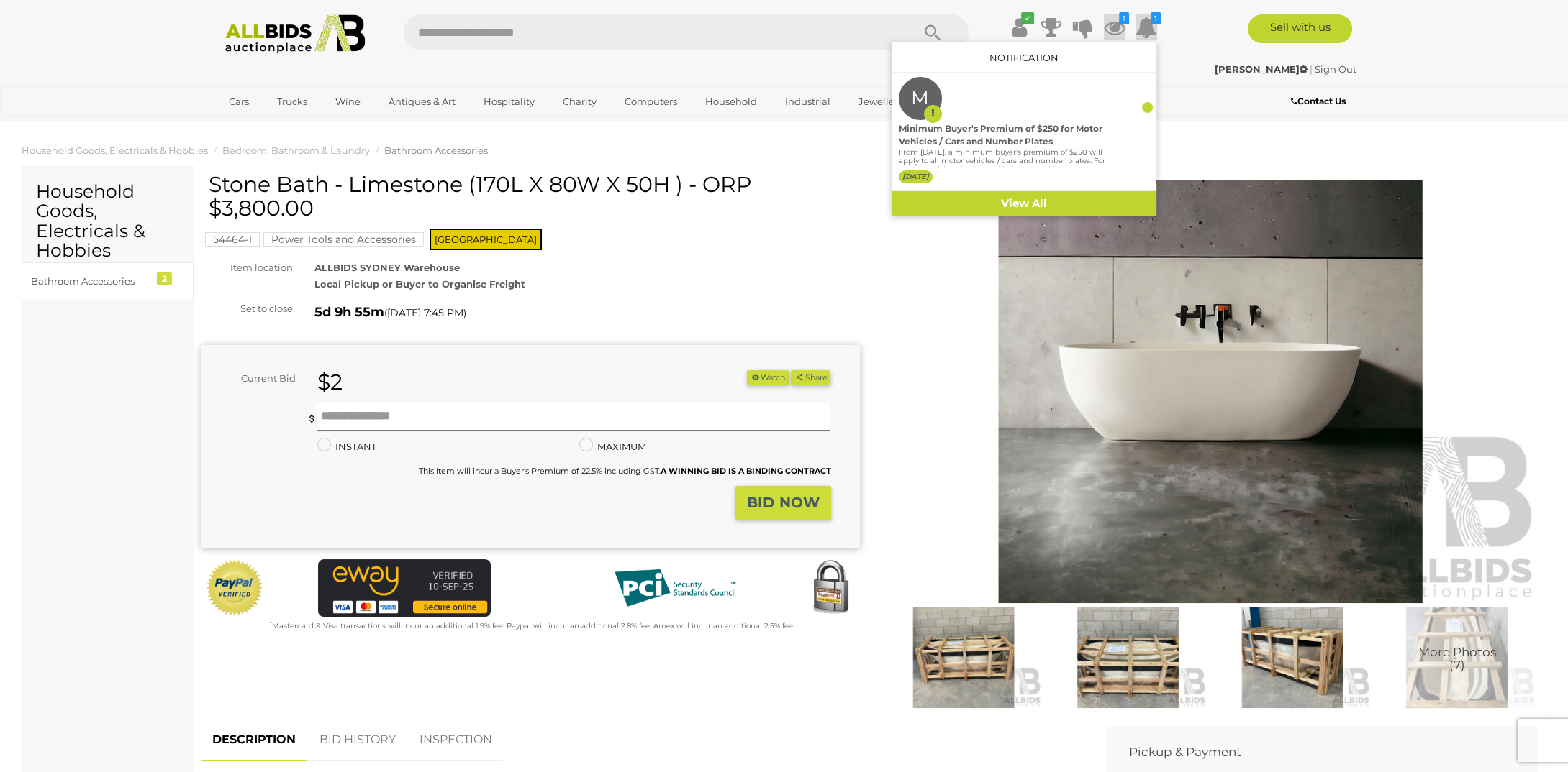
click at [1112, 21] on icon at bounding box center [1115, 27] width 21 height 26
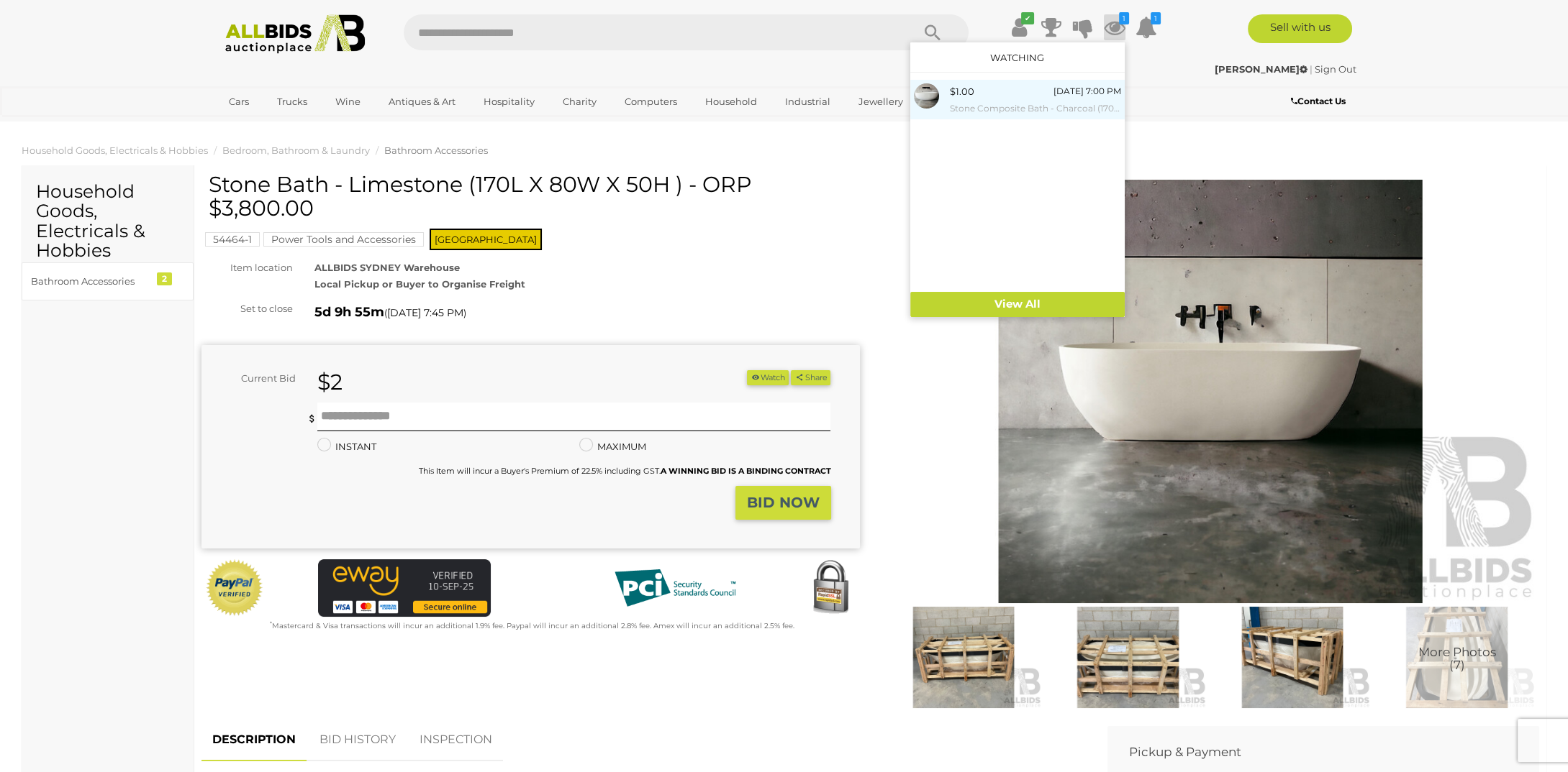
click at [960, 95] on span "$1.00" at bounding box center [961, 91] width 24 height 12
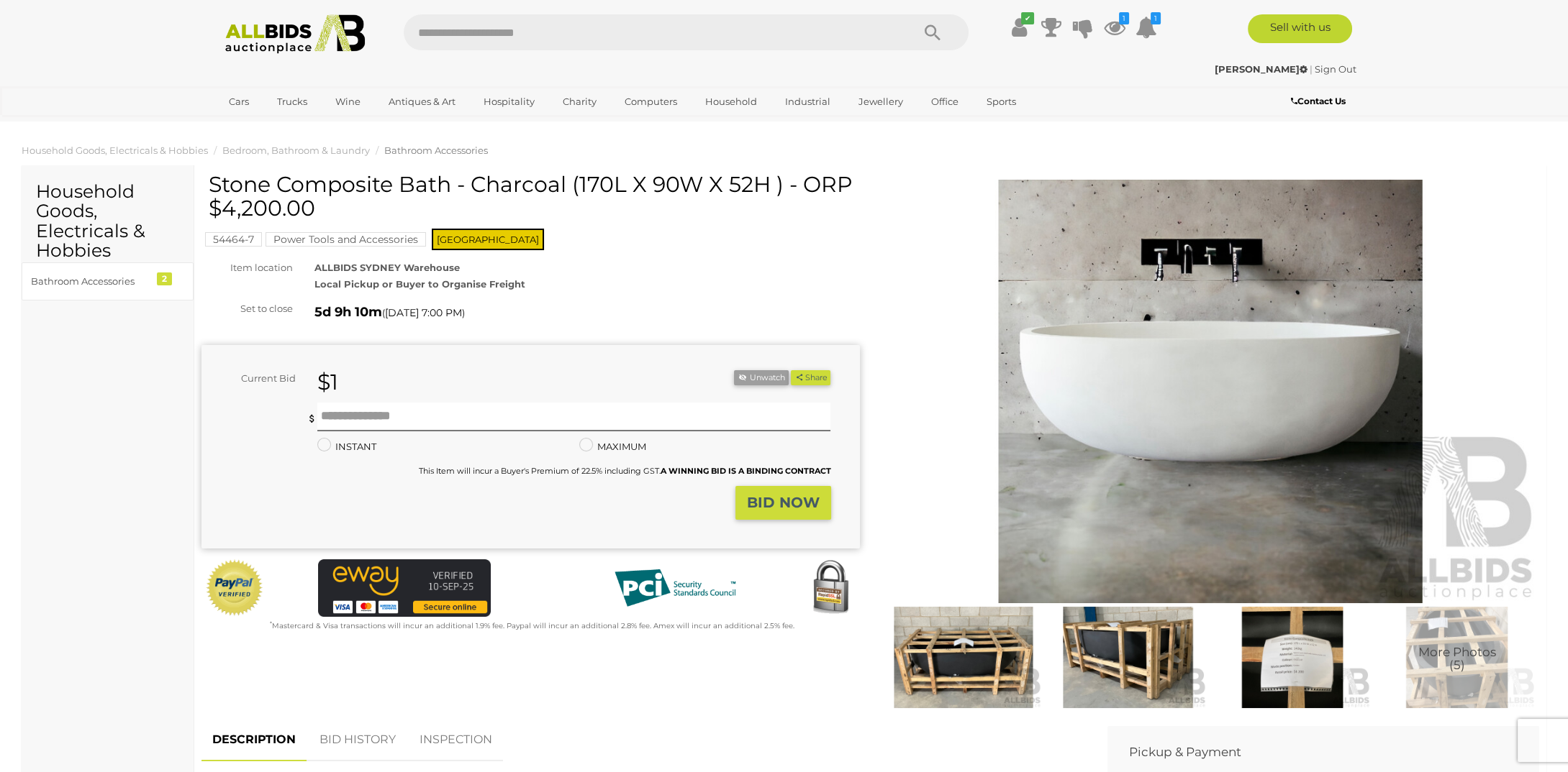
click at [1334, 68] on link "Sign Out" at bounding box center [1335, 69] width 42 height 12
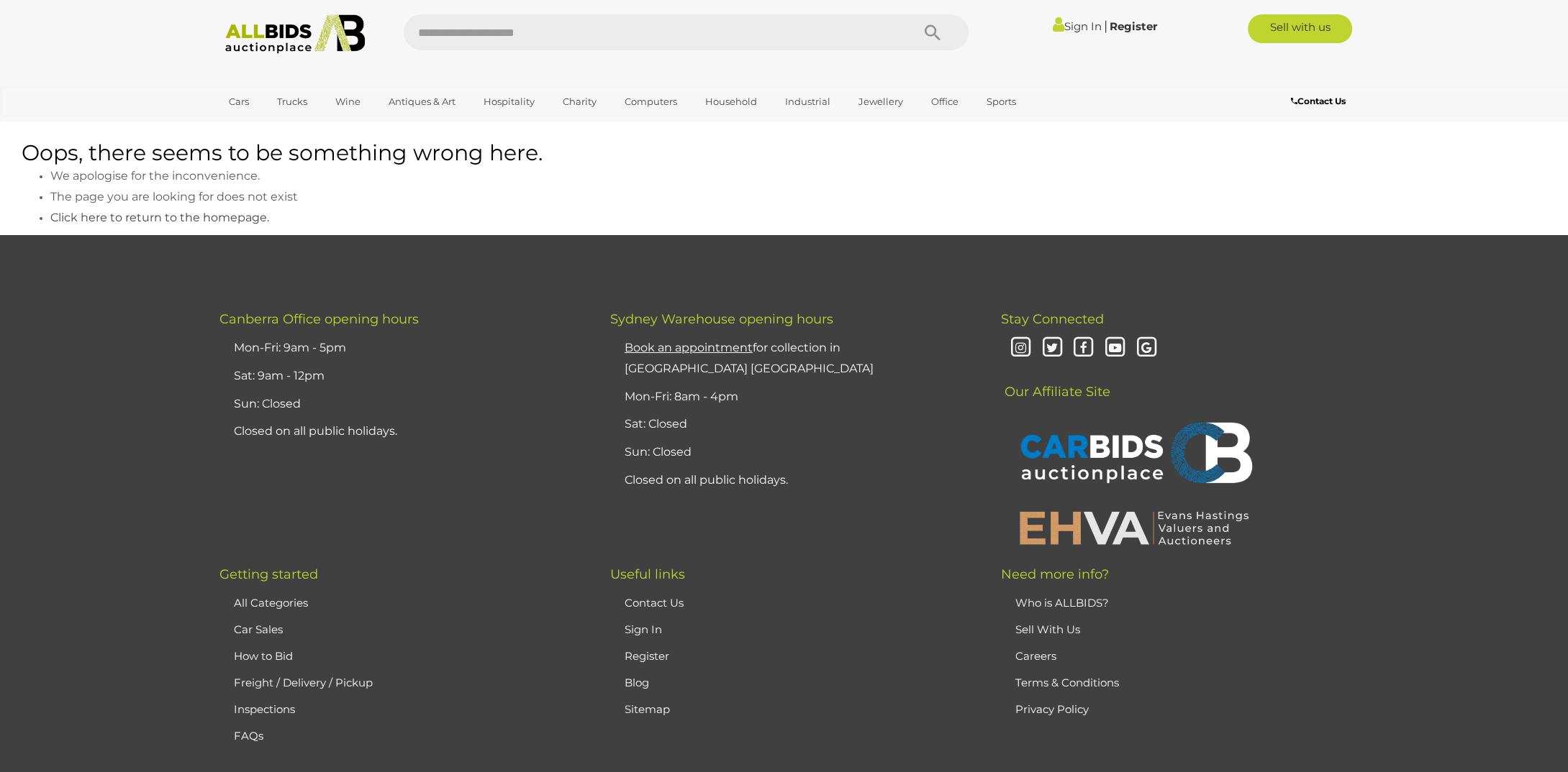
click at [262, 39] on img at bounding box center [295, 34] width 156 height 39
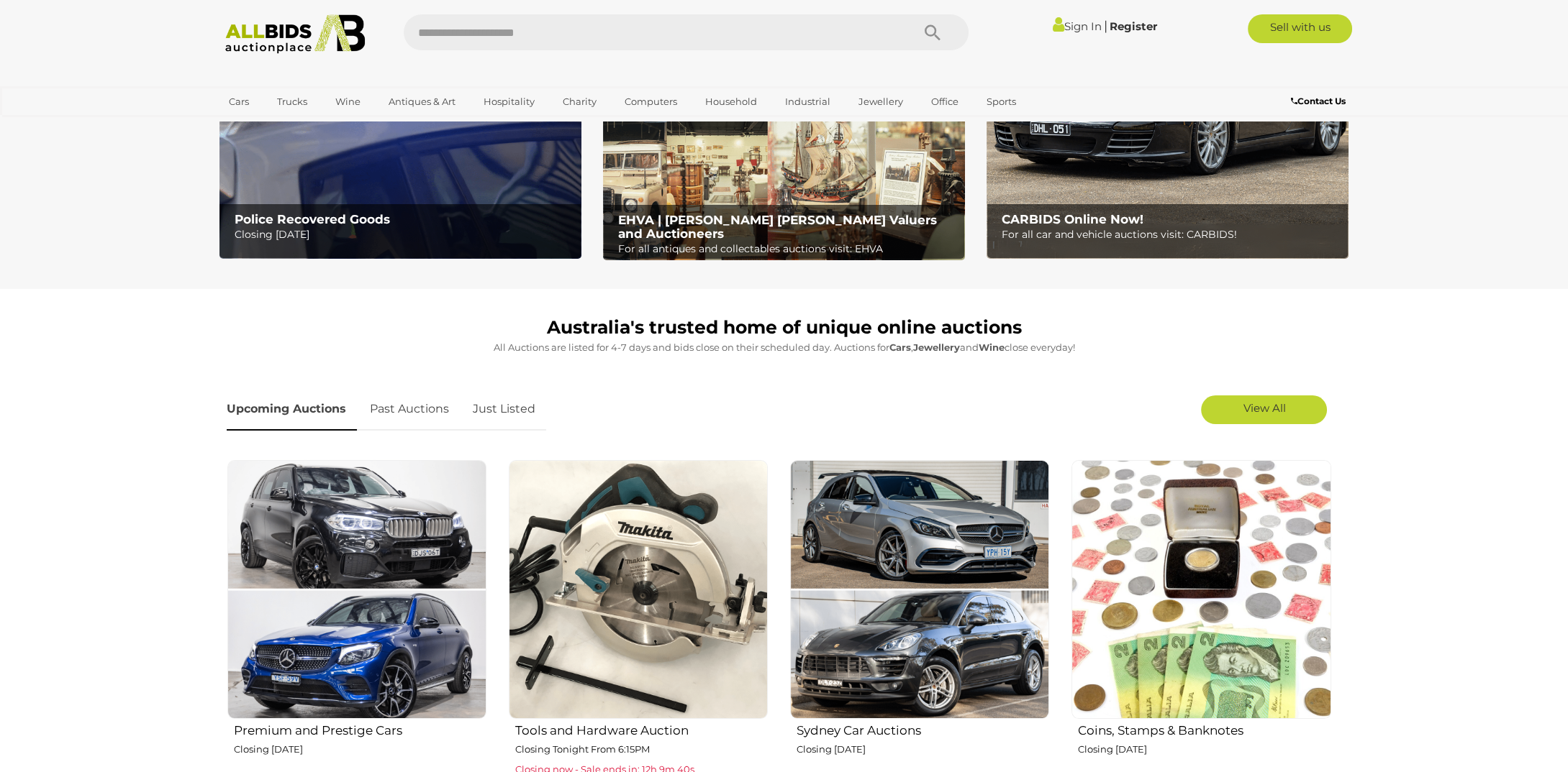
scroll to position [288, 0]
